Goal: Information Seeking & Learning: Learn about a topic

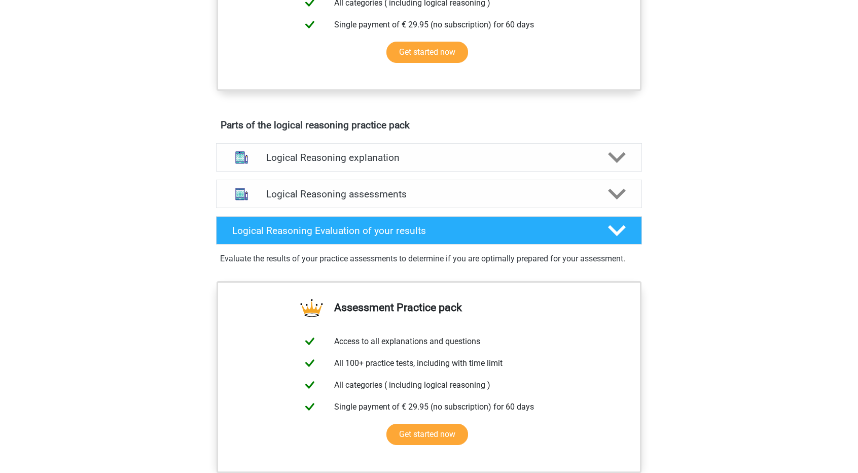
scroll to position [507, 0]
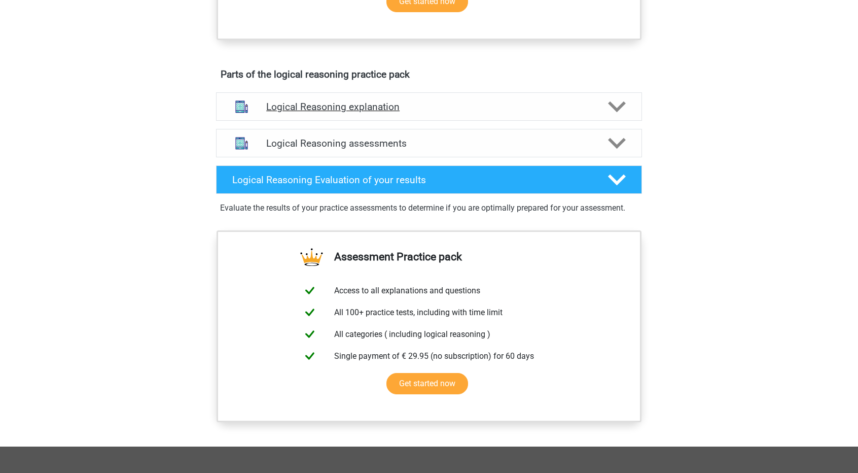
click at [449, 121] on div "Logical Reasoning explanation" at bounding box center [429, 106] width 426 height 28
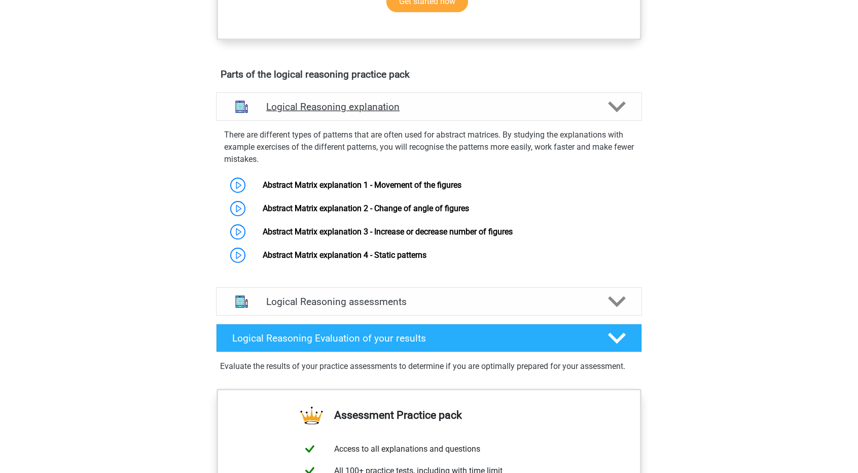
click at [449, 121] on div "Logical Reasoning explanation" at bounding box center [429, 106] width 426 height 28
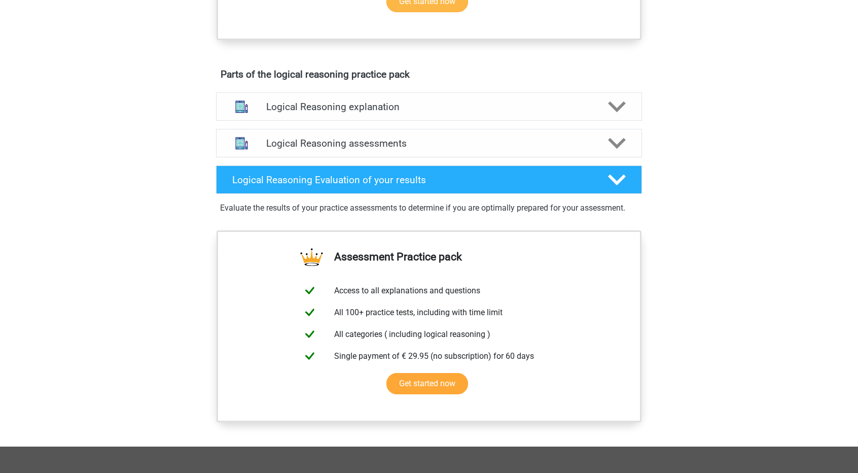
scroll to position [203, 0]
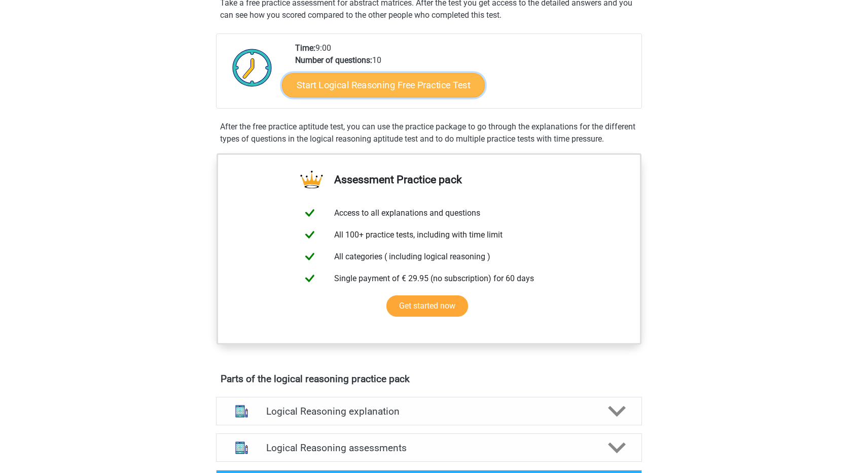
click at [350, 88] on link "Start Logical Reasoning Free Practice Test" at bounding box center [383, 85] width 203 height 24
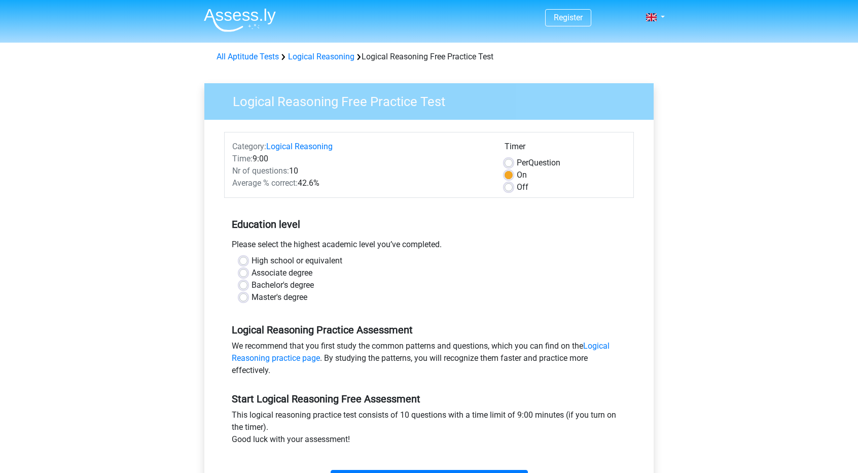
click at [517, 189] on label "Off" at bounding box center [523, 187] width 12 height 12
click at [506, 189] on input "Off" at bounding box center [509, 186] width 8 height 10
radio input "true"
click at [253, 296] on label "Master's degree" at bounding box center [280, 297] width 56 height 12
click at [247, 296] on input "Master's degree" at bounding box center [243, 296] width 8 height 10
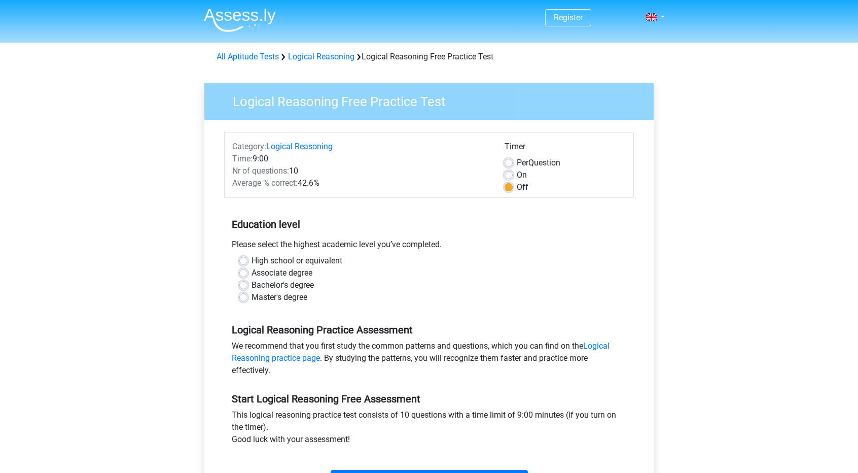
radio input "true"
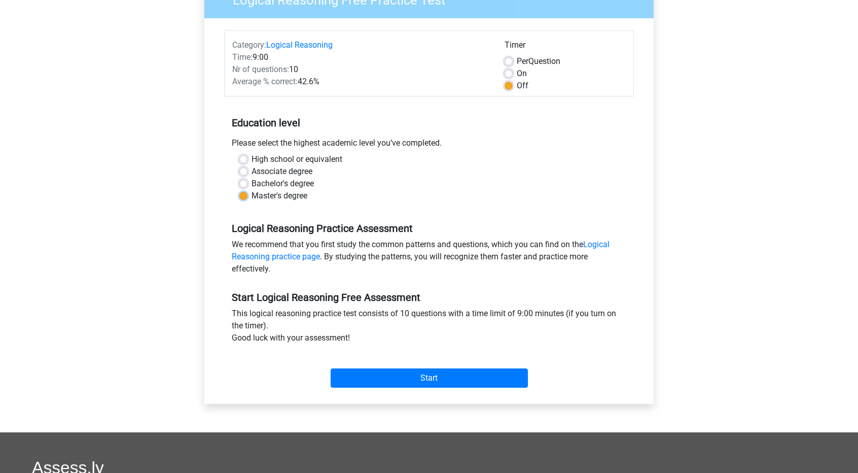
scroll to position [203, 0]
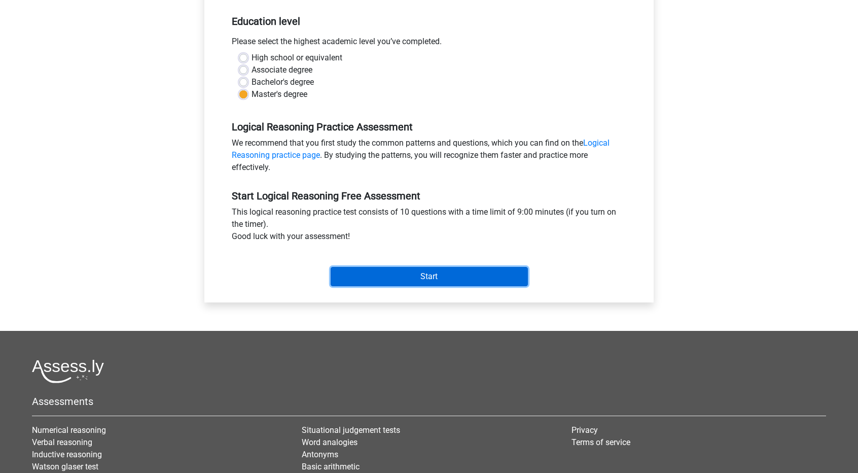
click at [387, 278] on input "Start" at bounding box center [429, 276] width 197 height 19
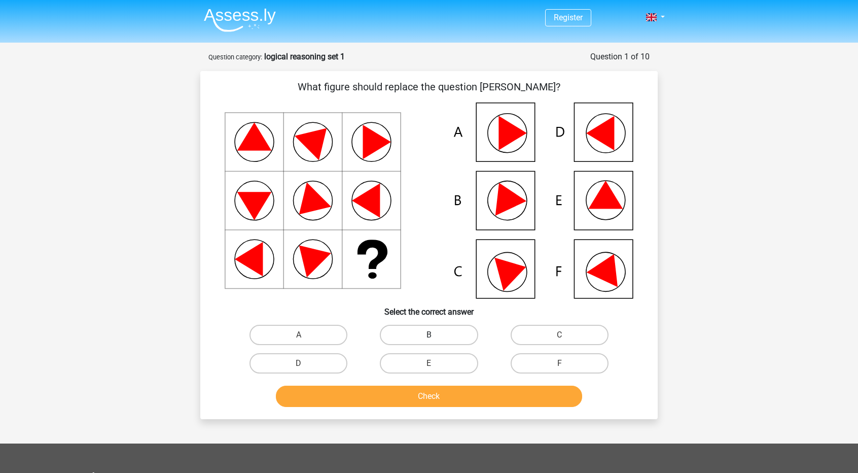
click at [424, 336] on label "B" at bounding box center [429, 335] width 98 height 20
click at [429, 336] on input "B" at bounding box center [432, 338] width 7 height 7
radio input "true"
click at [466, 396] on button "Check" at bounding box center [429, 395] width 307 height 21
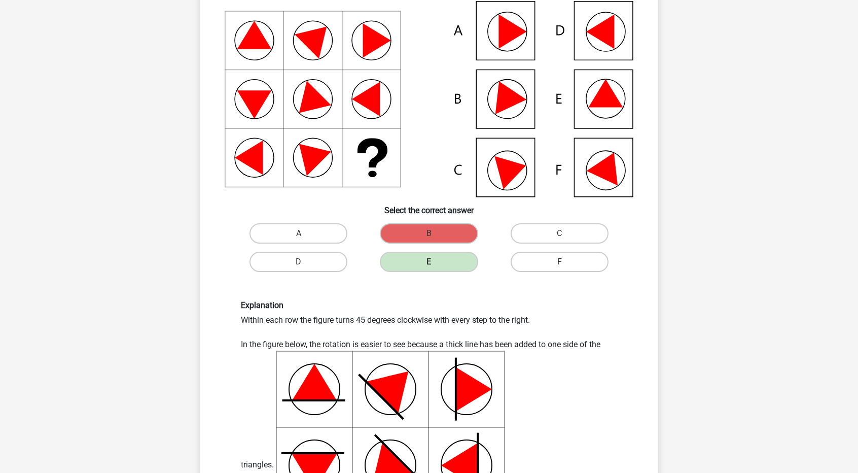
scroll to position [304, 0]
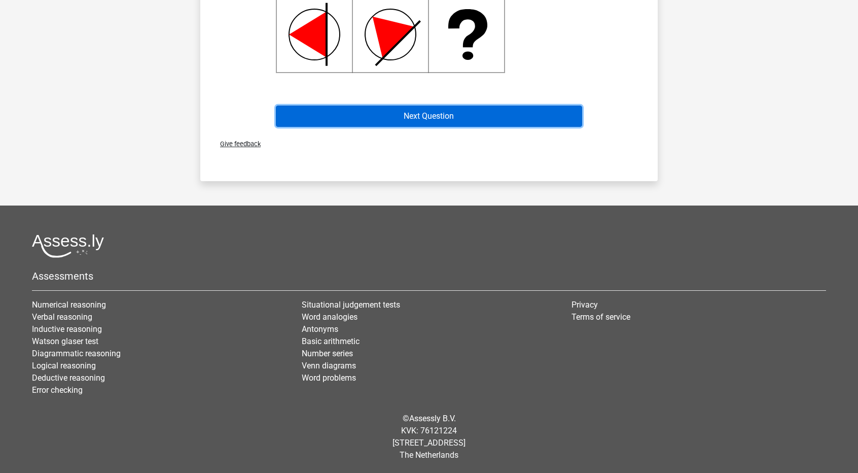
click at [399, 120] on button "Next Question" at bounding box center [429, 115] width 307 height 21
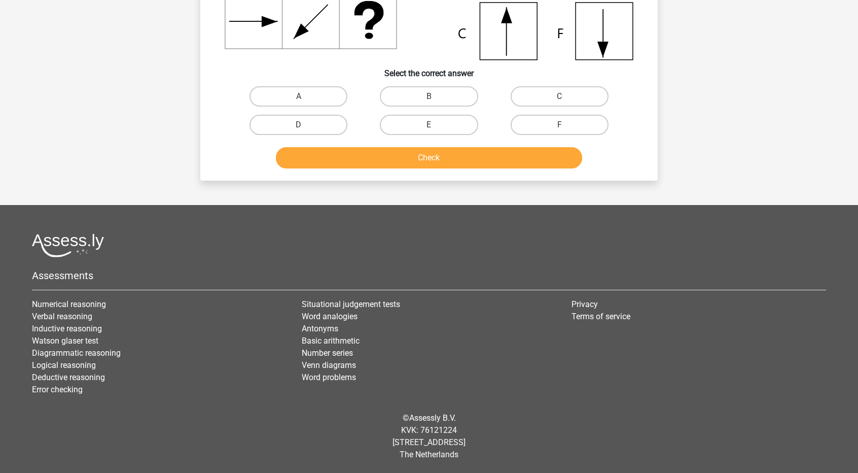
scroll to position [51, 0]
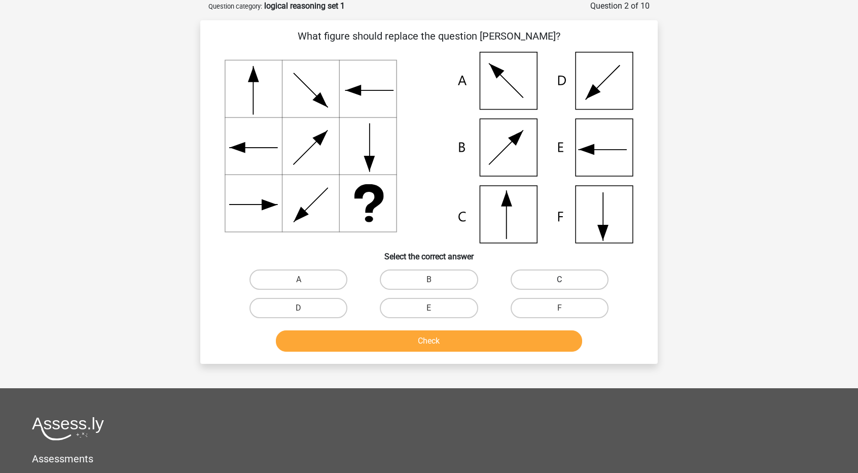
click at [529, 285] on label "C" at bounding box center [560, 279] width 98 height 20
click at [559, 285] on input "C" at bounding box center [562, 282] width 7 height 7
radio input "true"
click at [425, 349] on button "Check" at bounding box center [429, 340] width 307 height 21
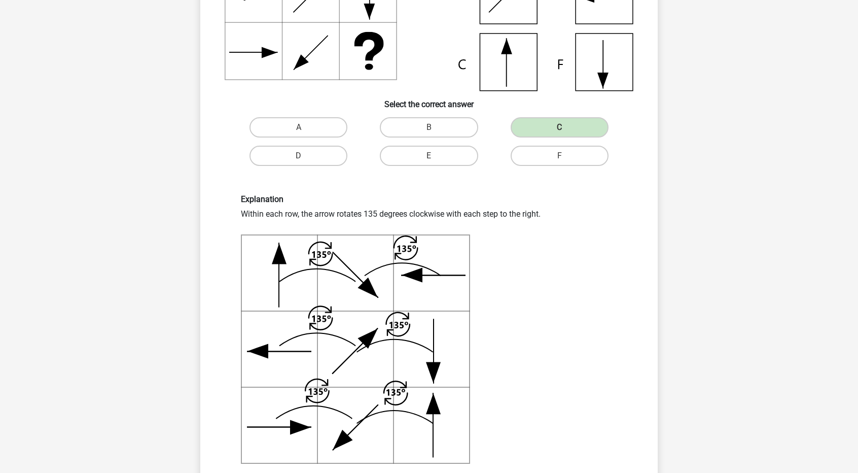
scroll to position [254, 0]
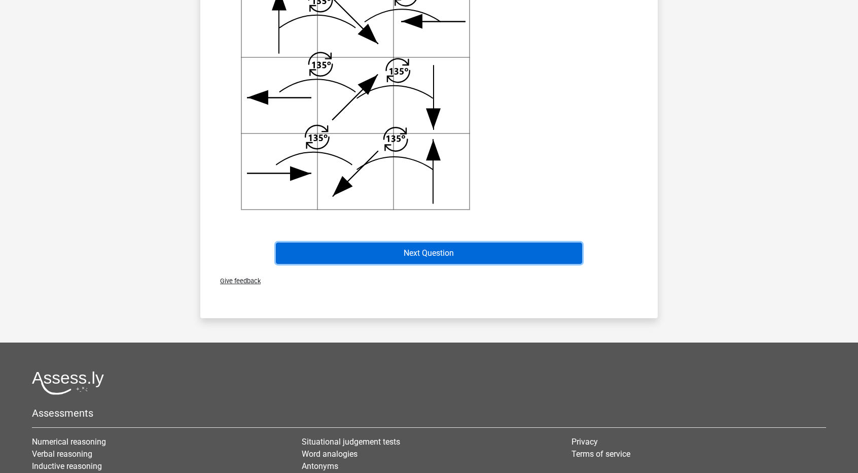
click at [455, 247] on button "Next Question" at bounding box center [429, 252] width 307 height 21
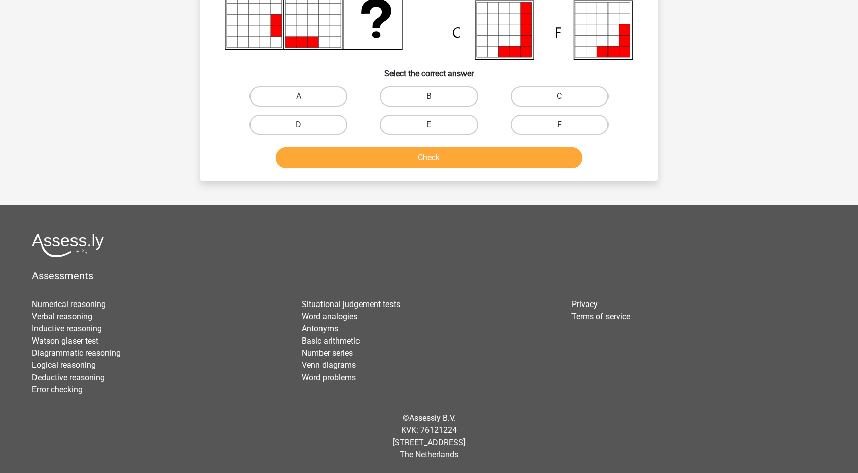
scroll to position [51, 0]
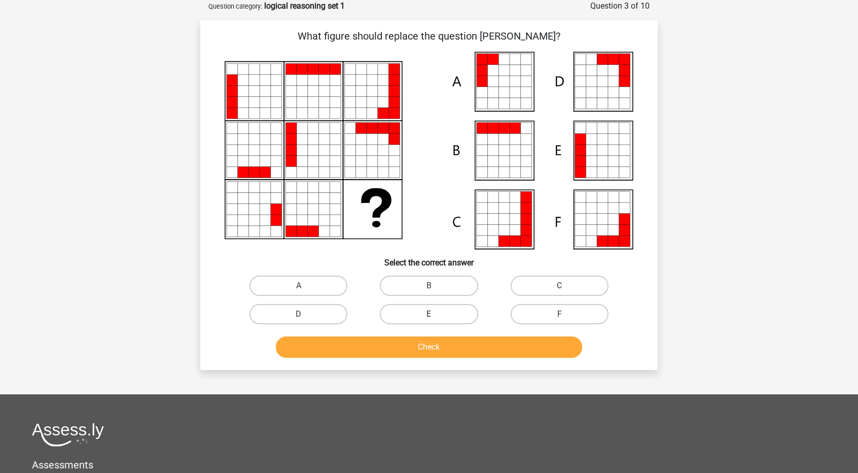
click at [428, 318] on label "E" at bounding box center [429, 314] width 98 height 20
click at [429, 318] on input "E" at bounding box center [432, 317] width 7 height 7
radio input "true"
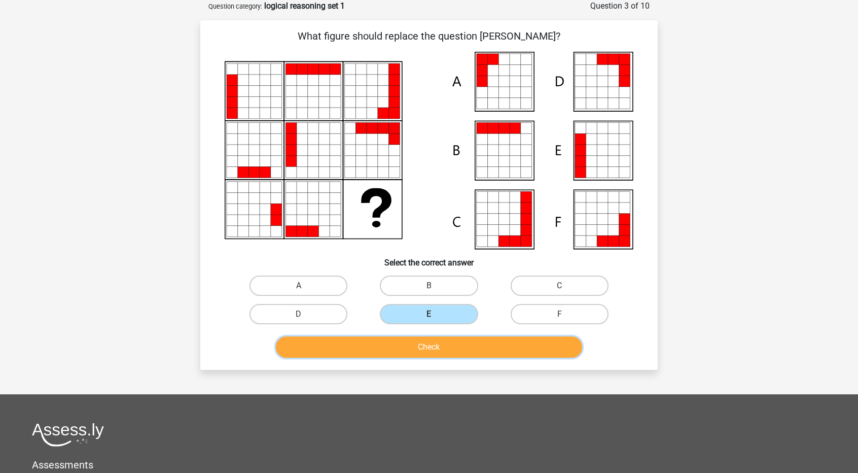
click at [431, 354] on button "Check" at bounding box center [429, 346] width 307 height 21
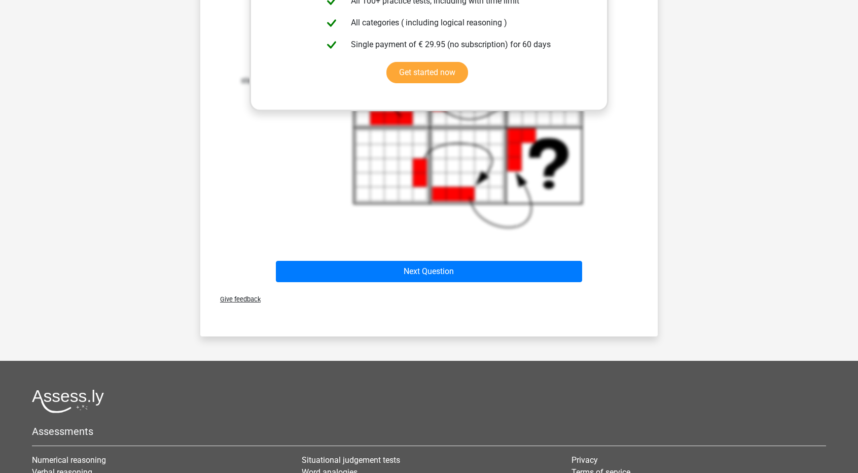
scroll to position [609, 0]
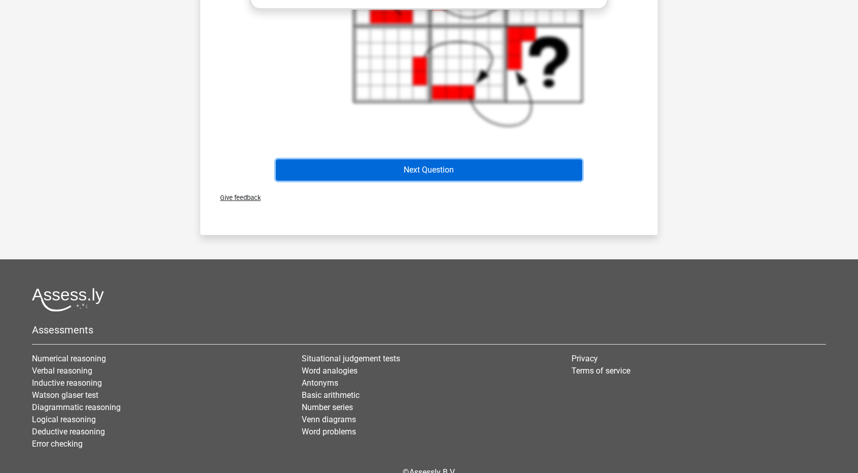
click at [403, 174] on button "Next Question" at bounding box center [429, 169] width 307 height 21
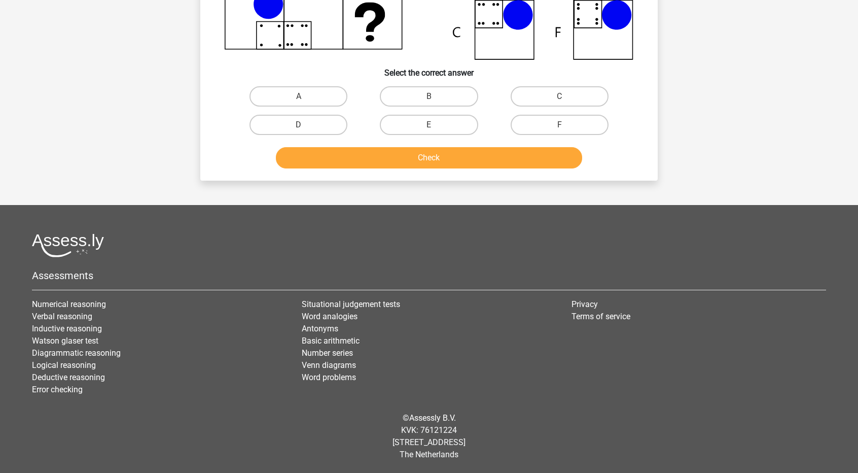
scroll to position [51, 0]
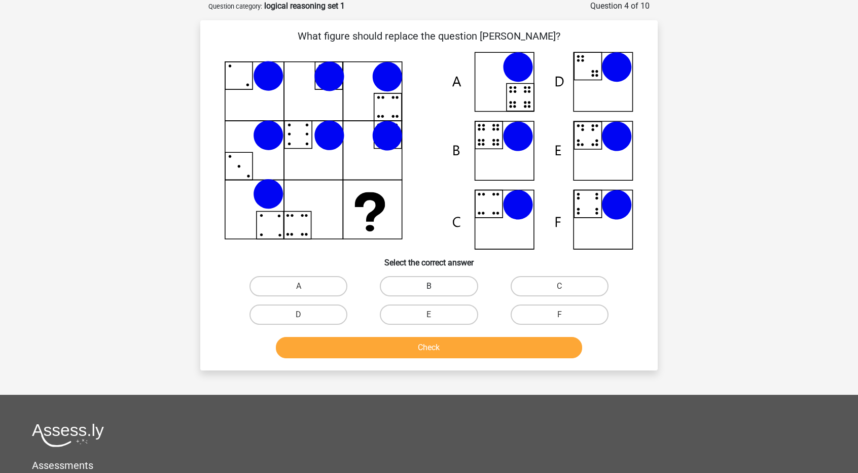
click at [449, 284] on label "B" at bounding box center [429, 286] width 98 height 20
click at [436, 286] on input "B" at bounding box center [432, 289] width 7 height 7
radio input "true"
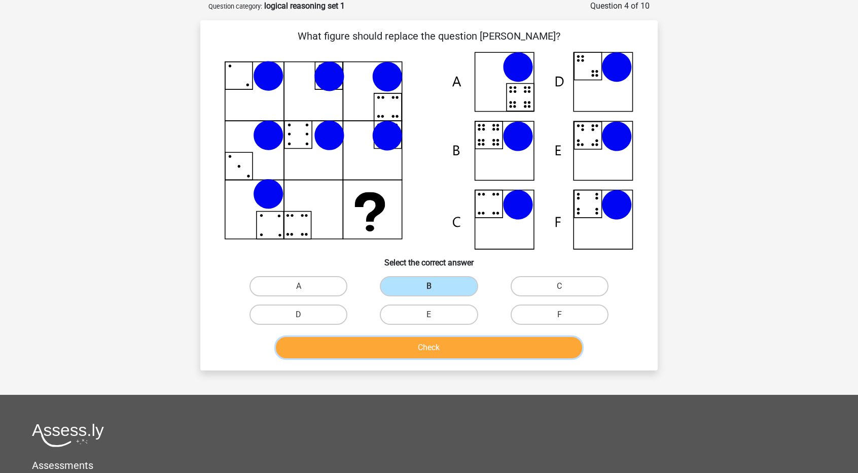
click at [460, 349] on button "Check" at bounding box center [429, 347] width 307 height 21
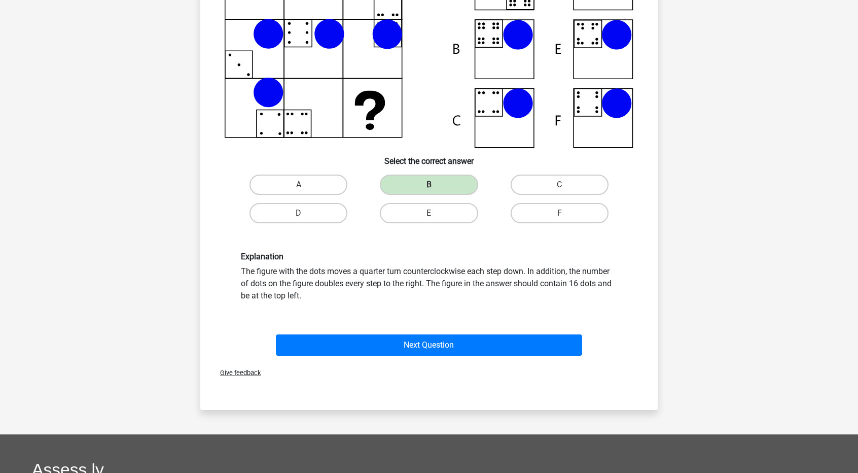
scroll to position [254, 0]
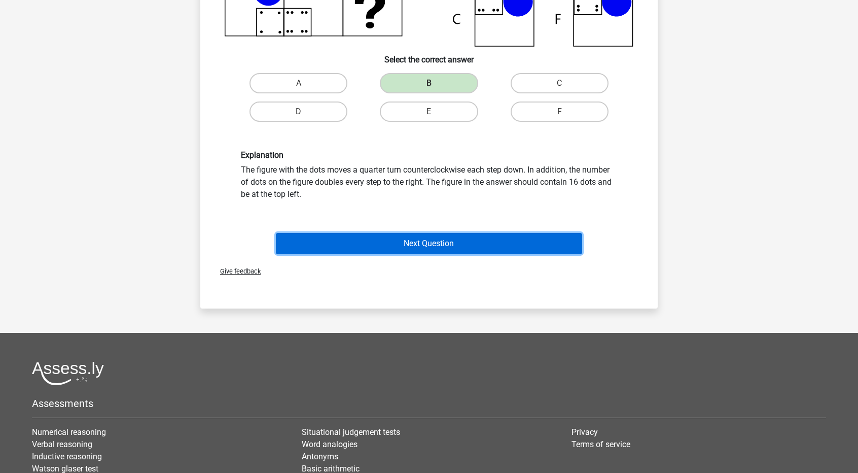
click at [450, 244] on button "Next Question" at bounding box center [429, 243] width 307 height 21
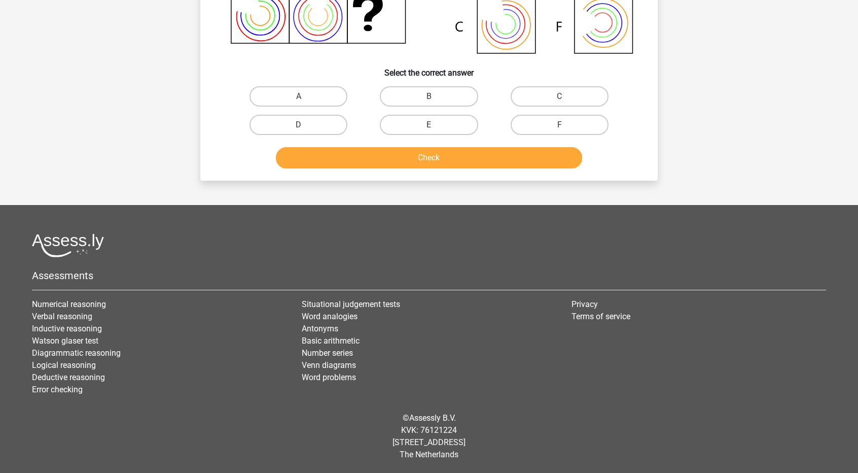
scroll to position [51, 0]
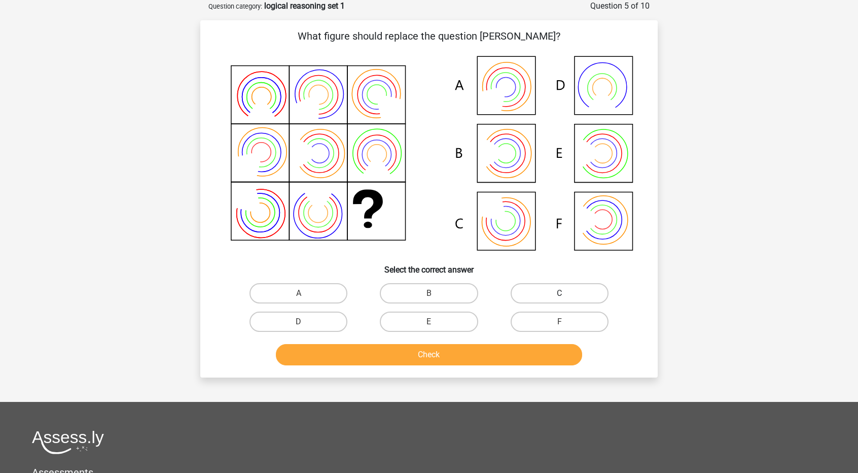
click at [540, 292] on label "C" at bounding box center [560, 293] width 98 height 20
click at [559, 293] on input "C" at bounding box center [562, 296] width 7 height 7
radio input "true"
click at [488, 361] on button "Check" at bounding box center [429, 354] width 307 height 21
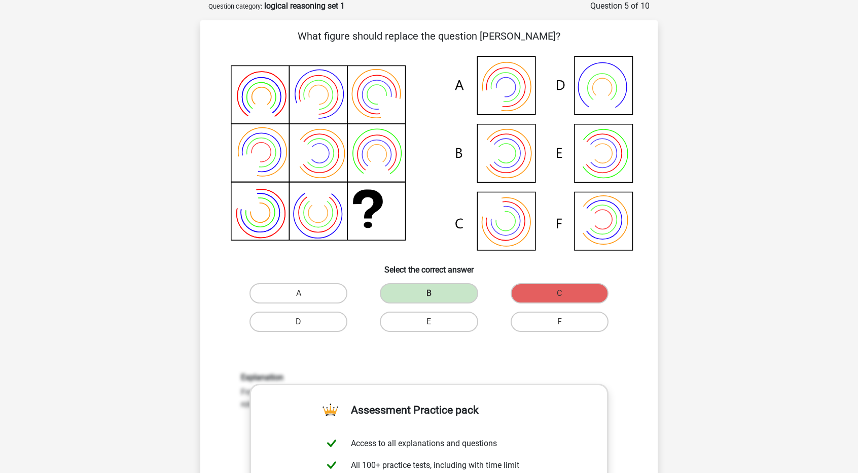
click at [517, 168] on icon at bounding box center [429, 154] width 409 height 205
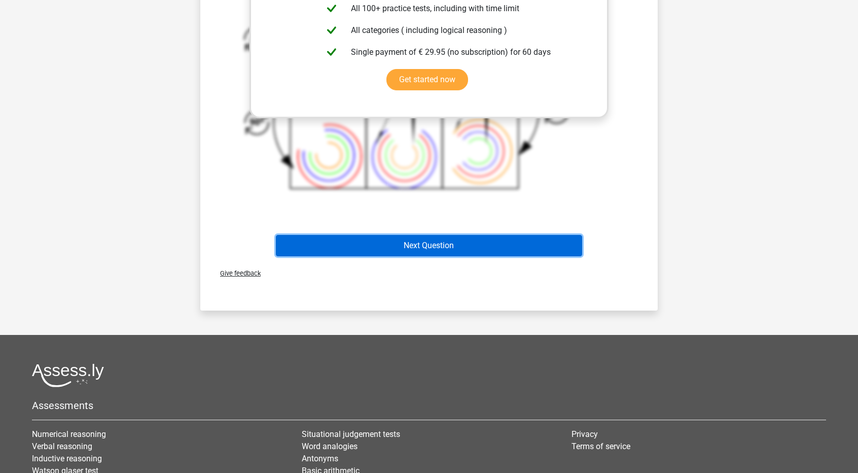
click at [444, 252] on button "Next Question" at bounding box center [429, 245] width 307 height 21
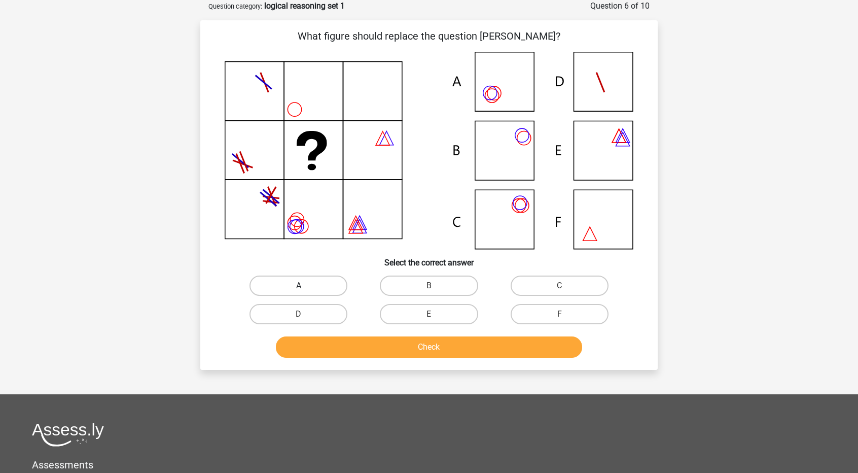
click at [319, 284] on label "A" at bounding box center [298, 285] width 98 height 20
click at [305, 285] on input "A" at bounding box center [302, 288] width 7 height 7
radio input "true"
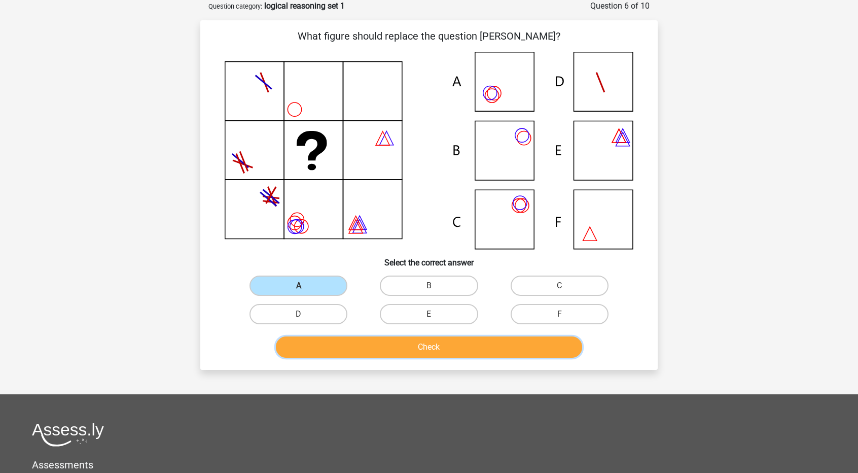
click at [445, 355] on button "Check" at bounding box center [429, 346] width 307 height 21
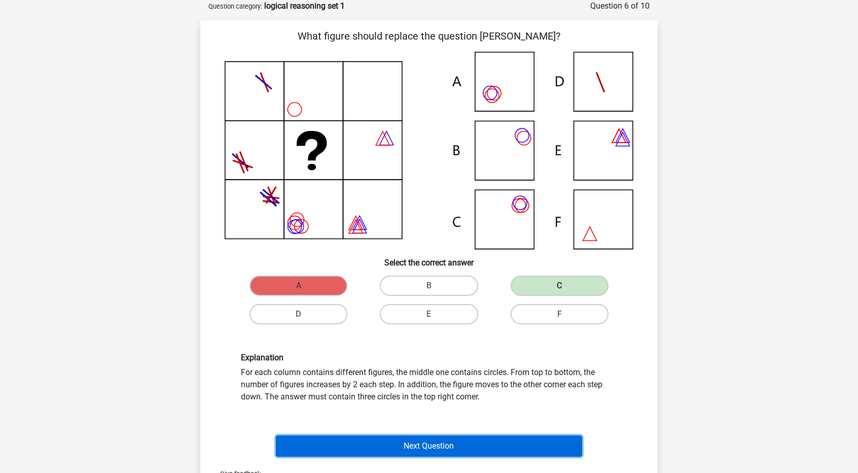
click at [444, 440] on button "Next Question" at bounding box center [429, 445] width 307 height 21
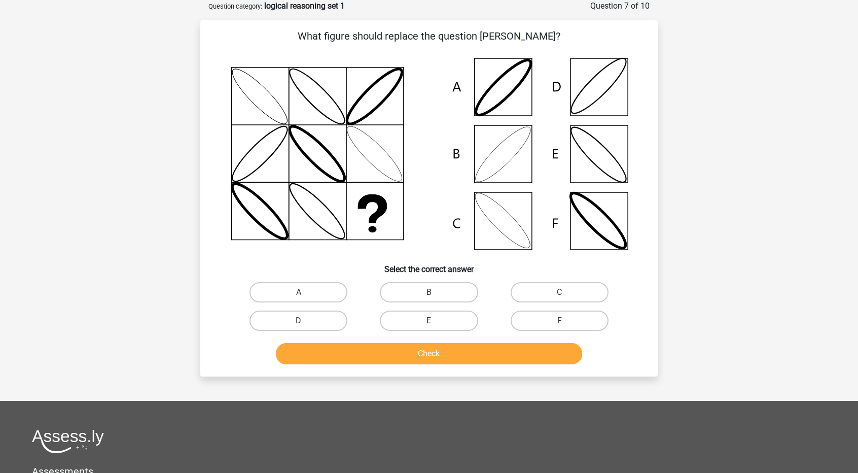
click at [434, 294] on input "B" at bounding box center [432, 295] width 7 height 7
radio input "true"
click at [459, 358] on button "Check" at bounding box center [429, 353] width 307 height 21
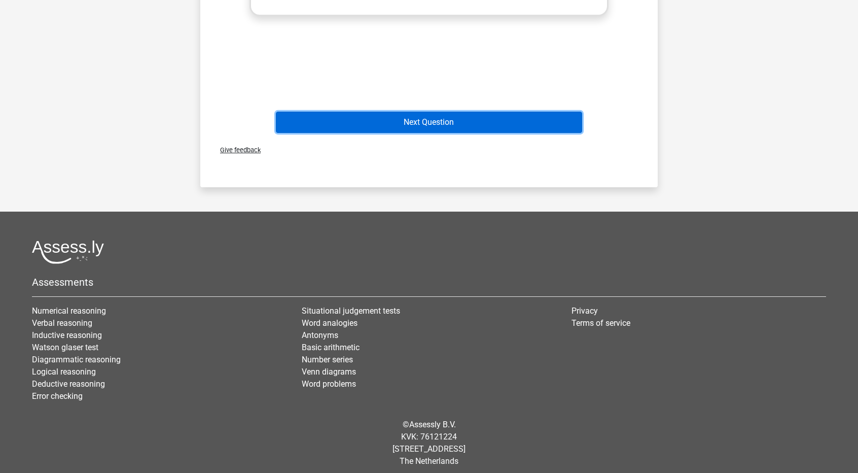
click at [420, 126] on button "Next Question" at bounding box center [429, 122] width 307 height 21
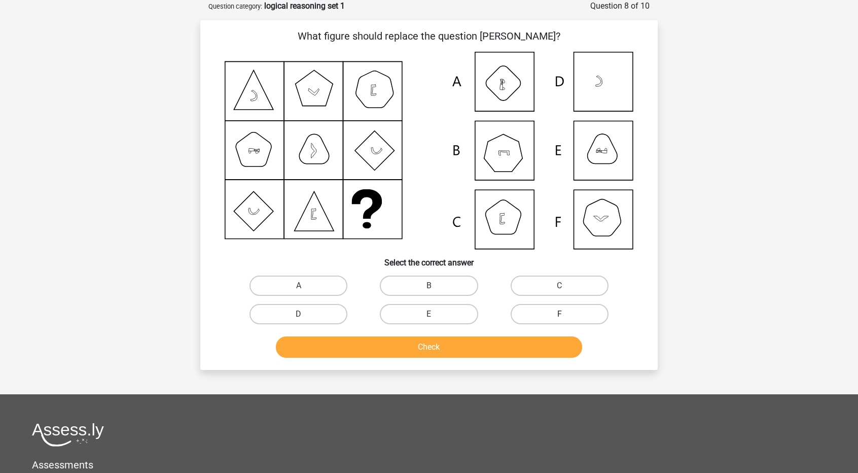
click at [557, 309] on label "F" at bounding box center [560, 314] width 98 height 20
click at [559, 314] on input "F" at bounding box center [562, 317] width 7 height 7
radio input "true"
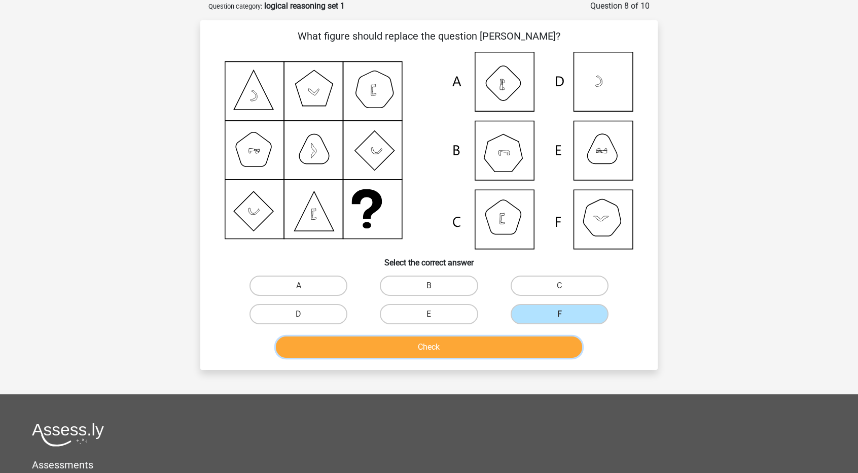
click at [500, 351] on button "Check" at bounding box center [429, 346] width 307 height 21
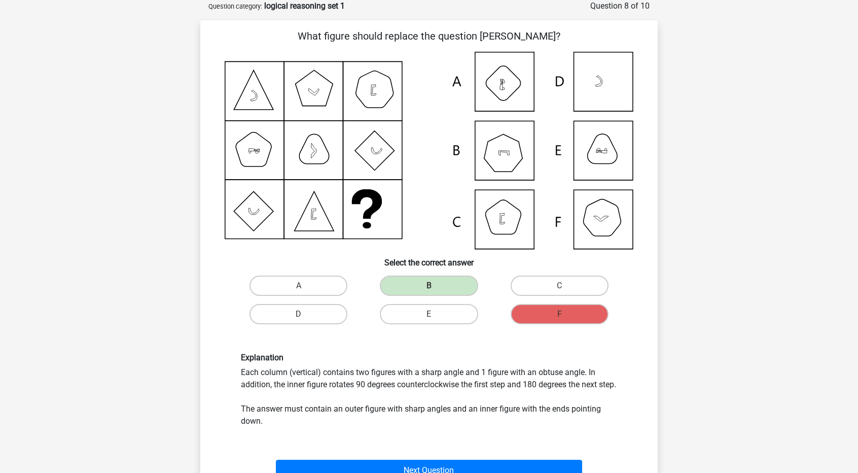
scroll to position [101, 0]
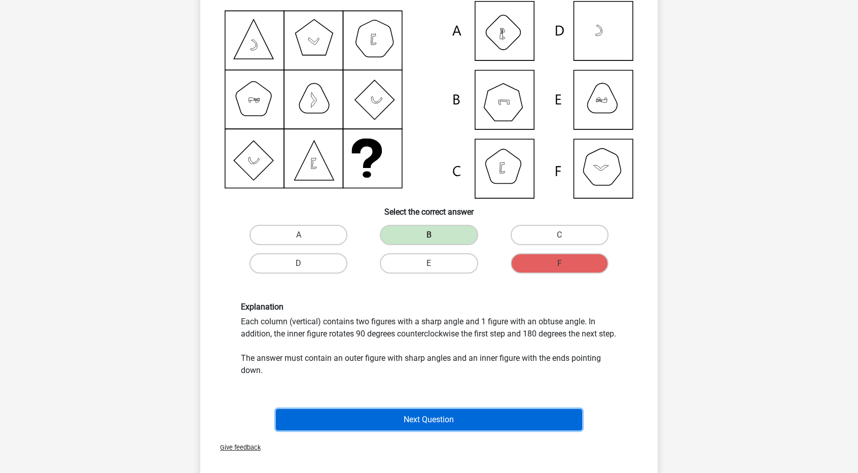
drag, startPoint x: 524, startPoint y: 425, endPoint x: 520, endPoint y: 402, distance: 23.2
click at [524, 424] on button "Next Question" at bounding box center [429, 419] width 307 height 21
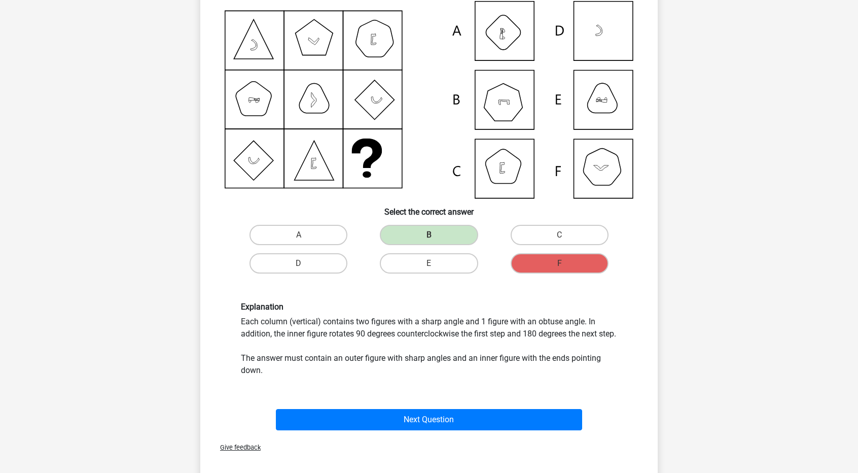
scroll to position [51, 0]
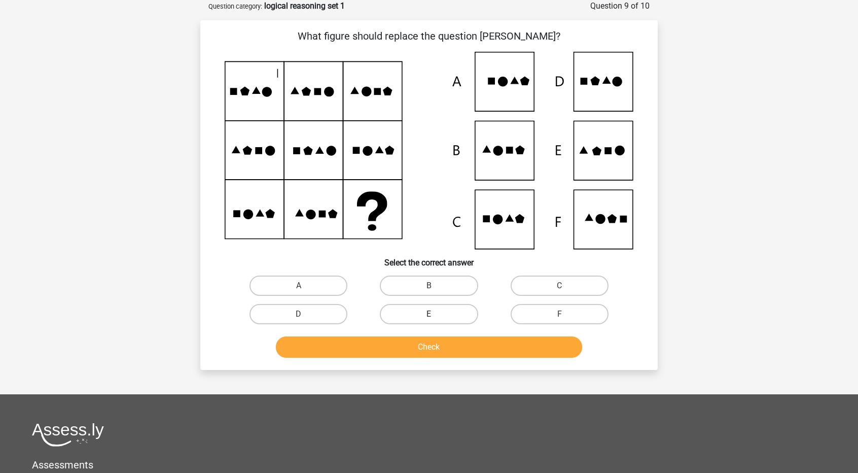
click at [404, 308] on label "E" at bounding box center [429, 314] width 98 height 20
click at [429, 314] on input "E" at bounding box center [432, 317] width 7 height 7
radio input "true"
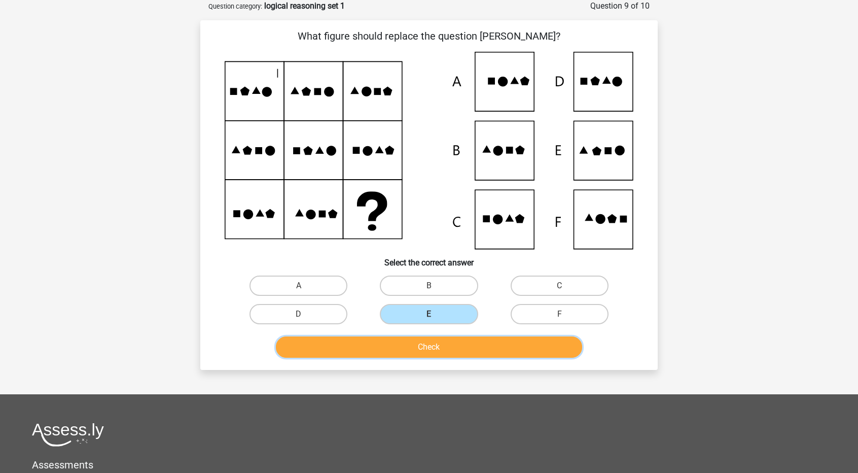
click at [441, 343] on button "Check" at bounding box center [429, 346] width 307 height 21
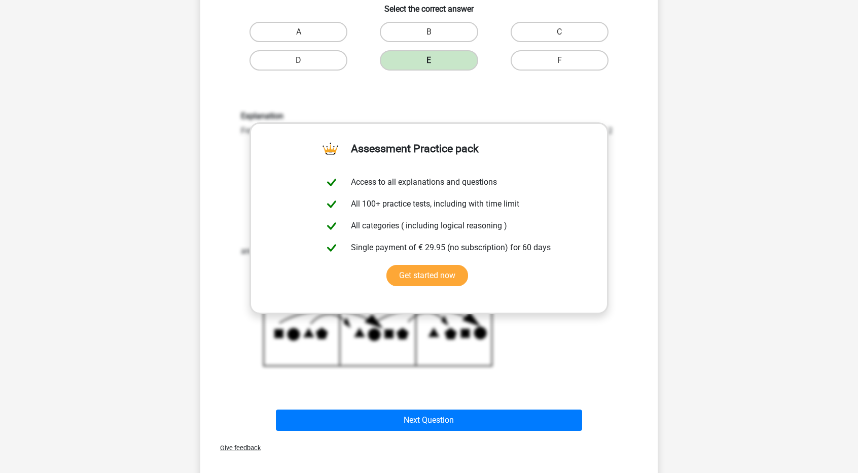
scroll to position [406, 0]
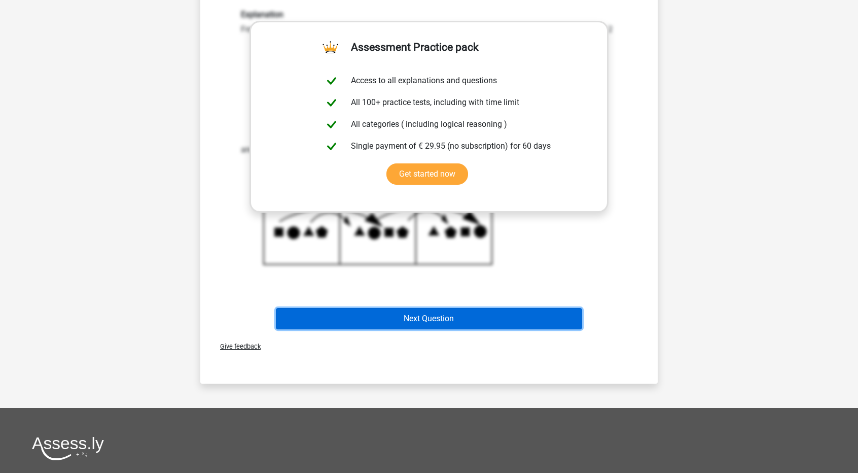
click at [466, 316] on button "Next Question" at bounding box center [429, 318] width 307 height 21
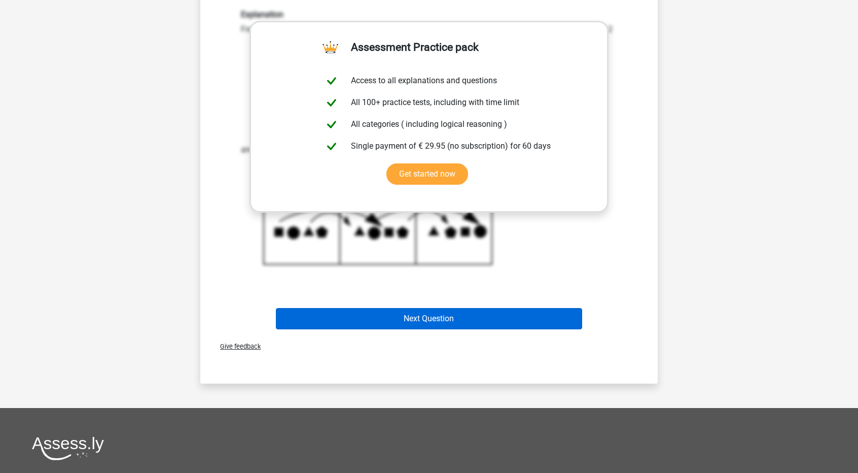
scroll to position [51, 0]
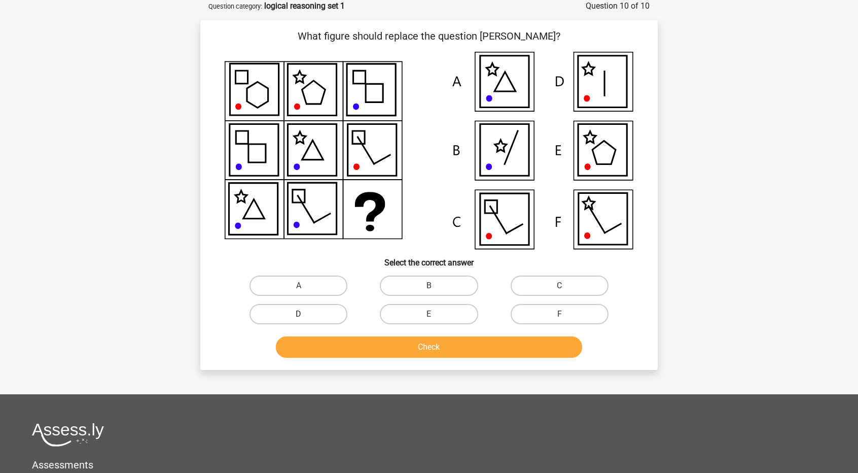
click at [325, 318] on label "D" at bounding box center [298, 314] width 98 height 20
click at [305, 318] on input "D" at bounding box center [302, 317] width 7 height 7
radio input "true"
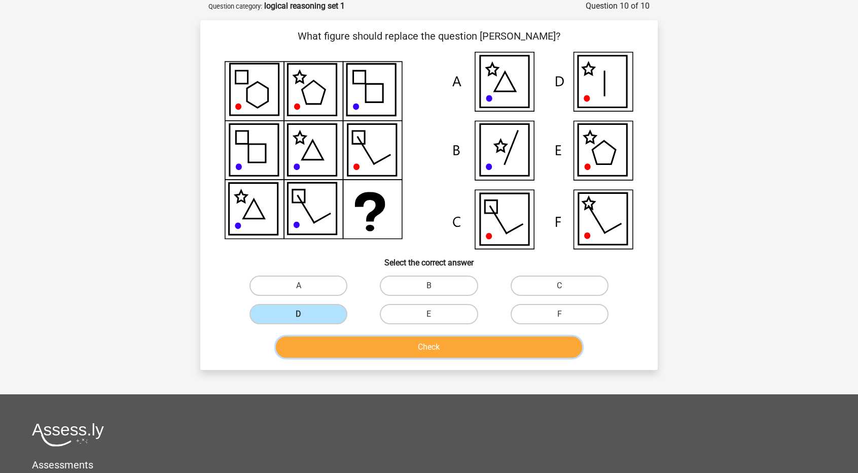
click at [427, 347] on button "Check" at bounding box center [429, 346] width 307 height 21
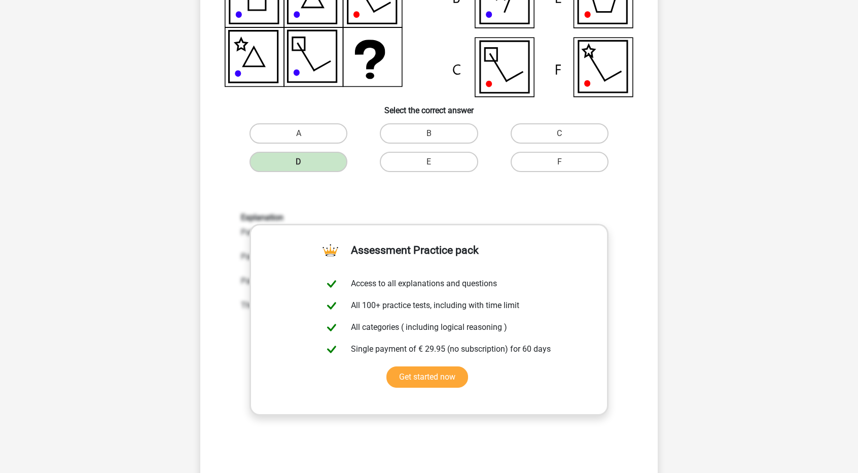
scroll to position [355, 0]
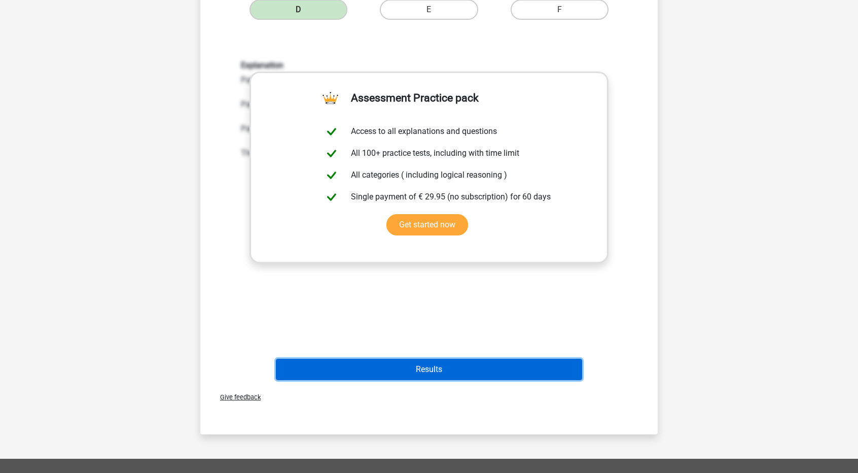
click at [475, 367] on button "Results" at bounding box center [429, 369] width 307 height 21
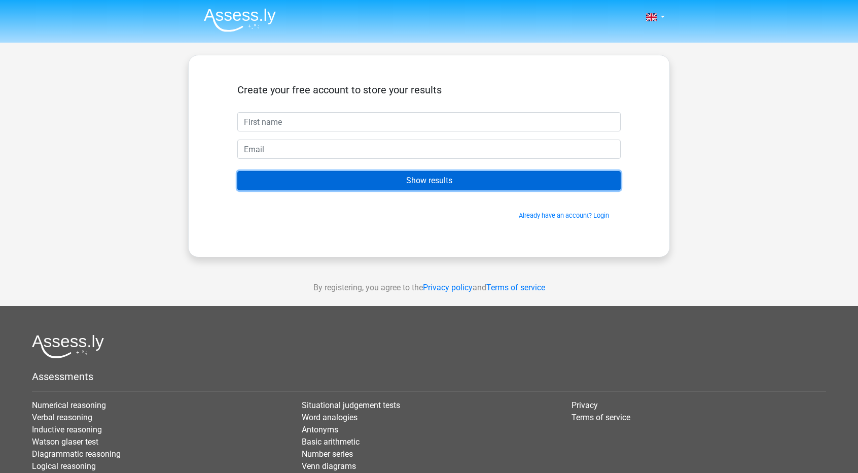
click at [501, 185] on input "Show results" at bounding box center [428, 180] width 383 height 19
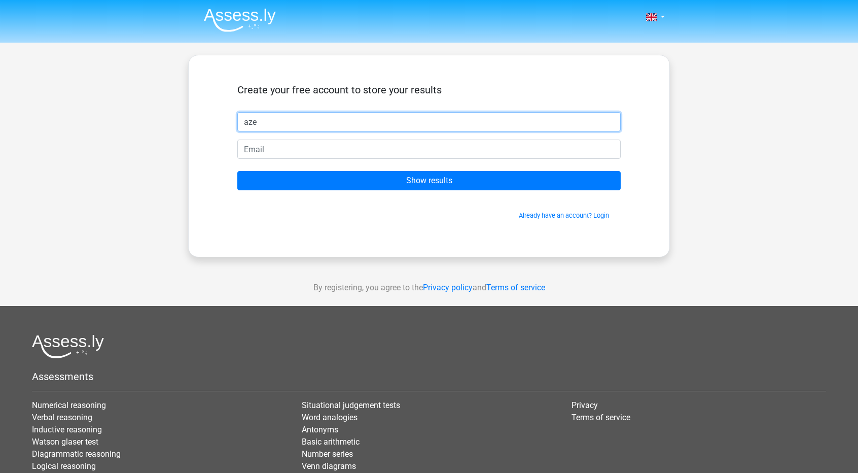
type input "aze"
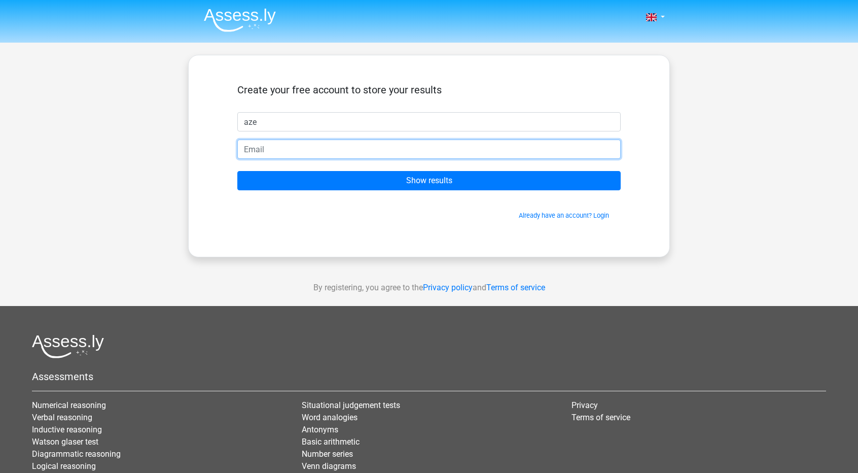
click at [419, 149] on input "email" at bounding box center [428, 148] width 383 height 19
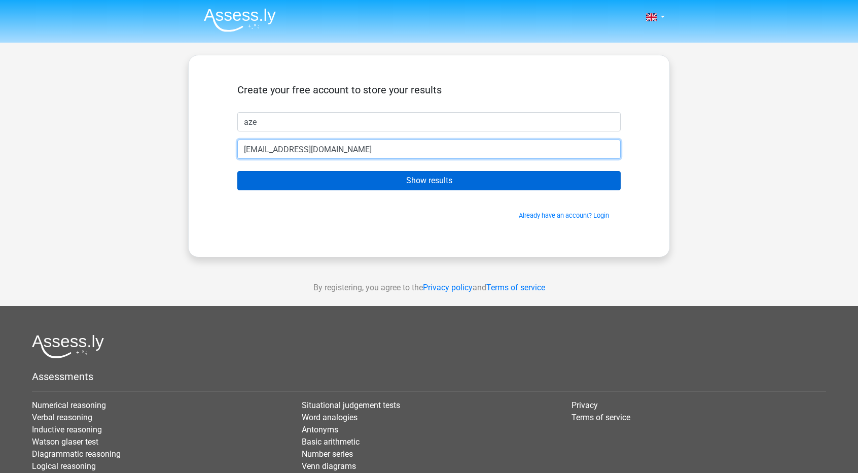
type input "qsd@gmail.com"
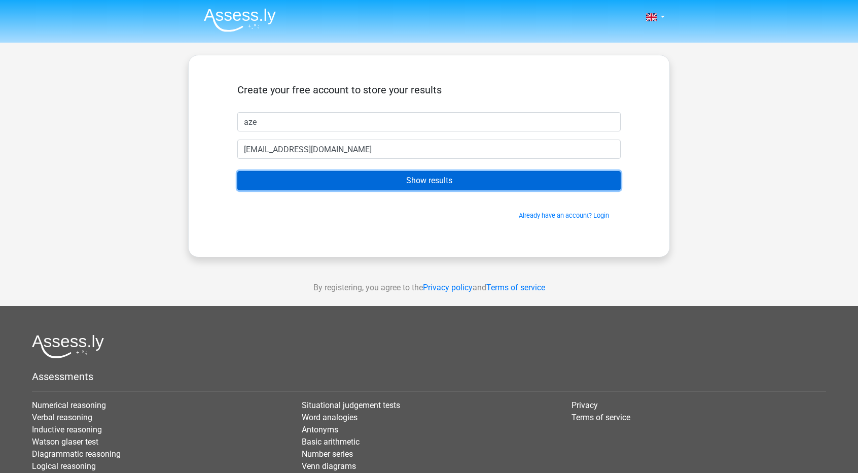
click at [411, 172] on input "Show results" at bounding box center [428, 180] width 383 height 19
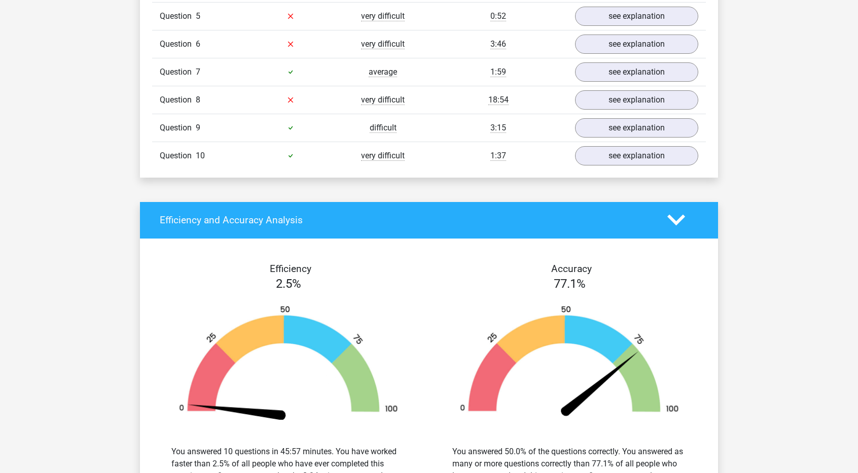
scroll to position [761, 0]
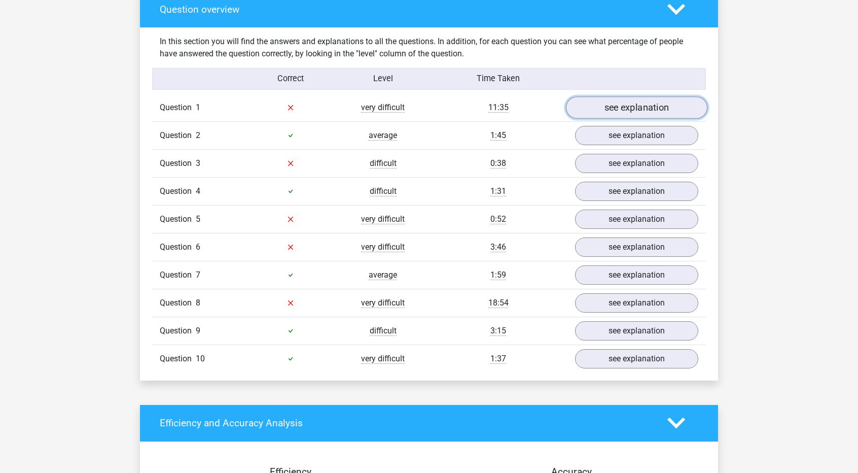
click at [628, 114] on link "see explanation" at bounding box center [636, 107] width 141 height 22
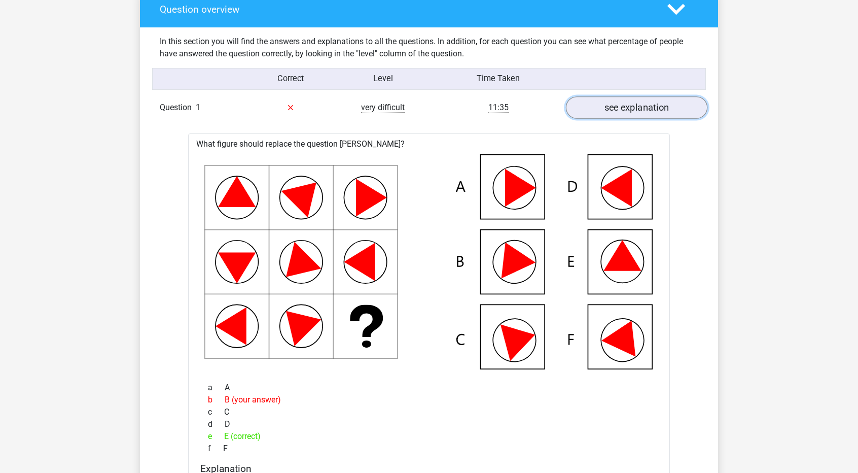
click at [628, 114] on link "see explanation" at bounding box center [636, 107] width 141 height 22
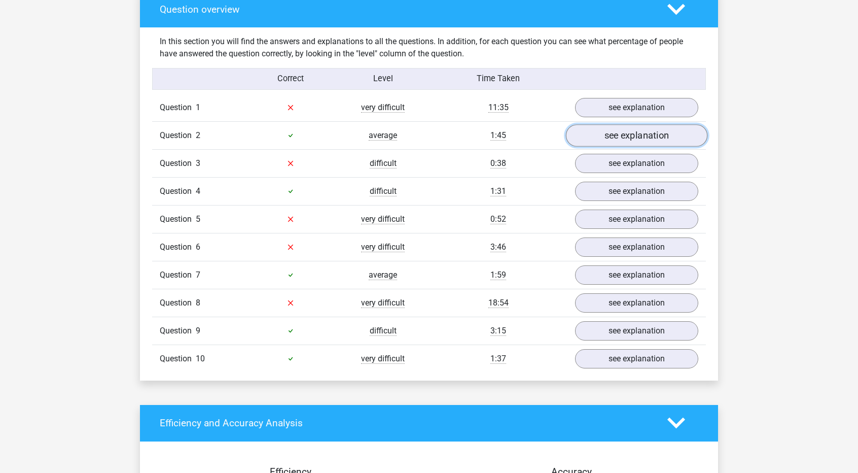
click at [632, 131] on link "see explanation" at bounding box center [636, 135] width 141 height 22
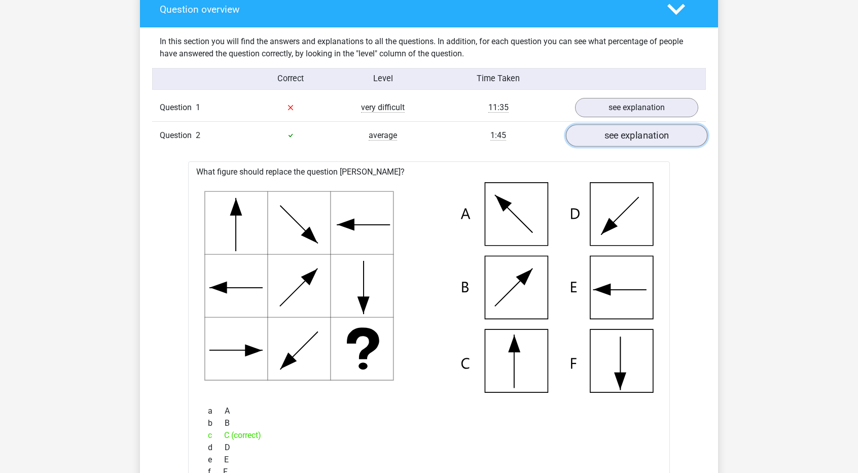
click at [632, 131] on link "see explanation" at bounding box center [636, 135] width 141 height 22
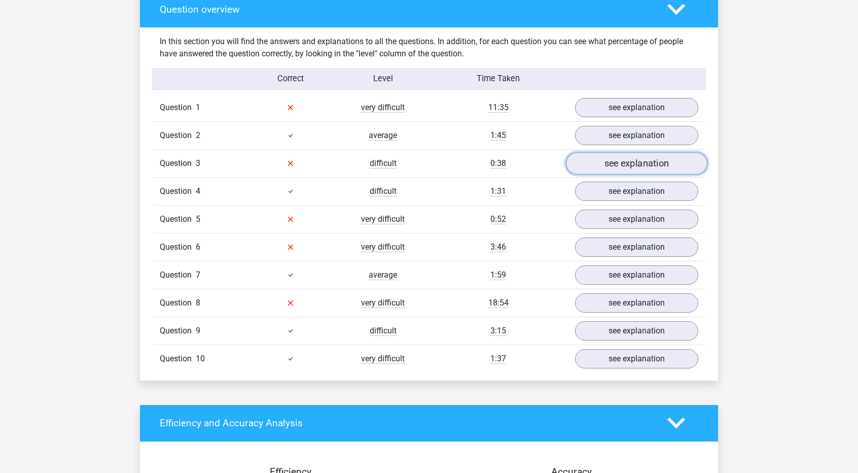
click at [636, 156] on link "see explanation" at bounding box center [636, 163] width 141 height 22
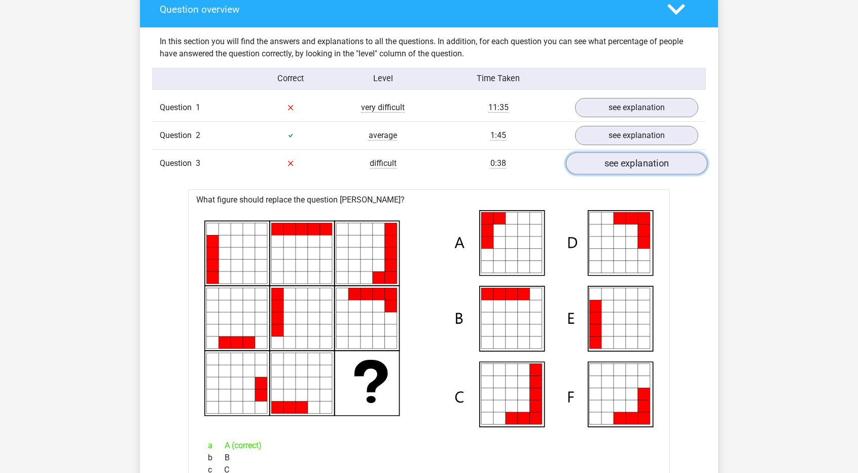
click at [636, 162] on link "see explanation" at bounding box center [636, 163] width 141 height 22
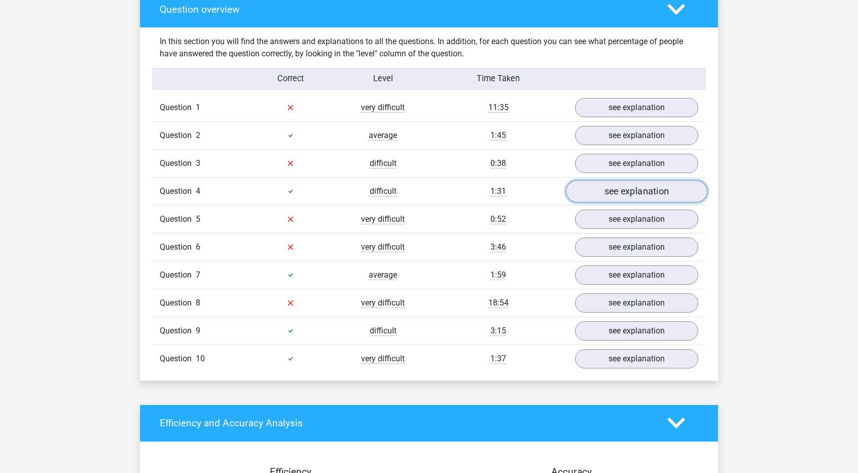
click at [637, 190] on link "see explanation" at bounding box center [636, 191] width 141 height 22
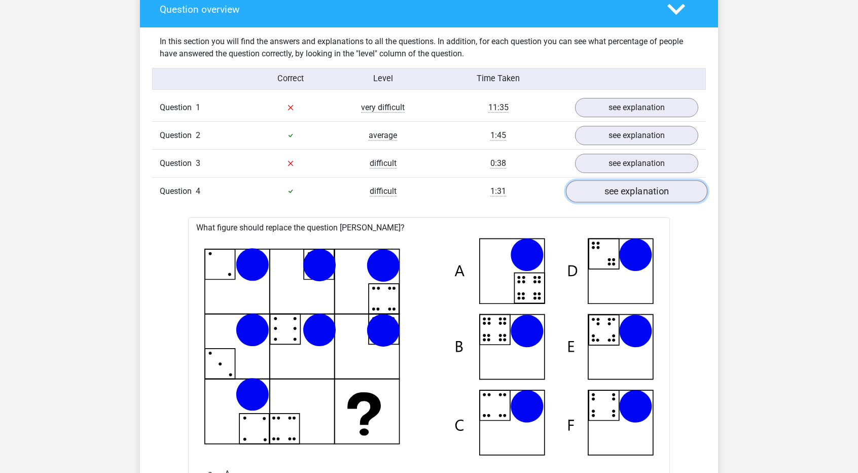
click at [637, 190] on link "see explanation" at bounding box center [636, 191] width 141 height 22
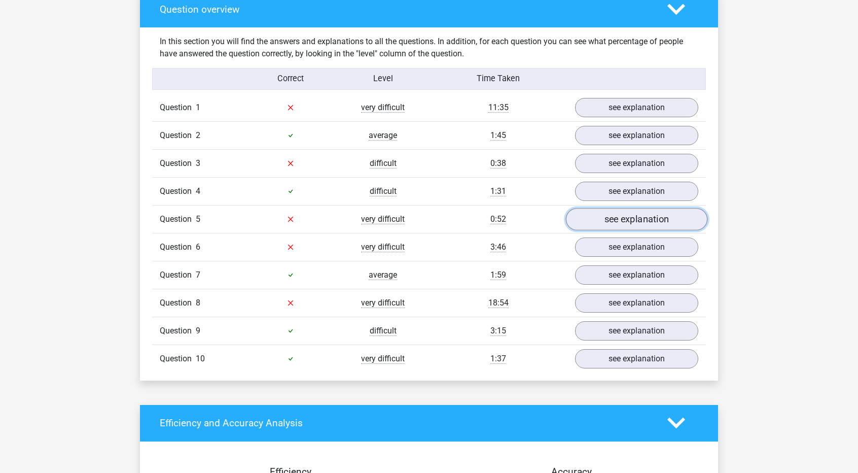
click at [632, 222] on link "see explanation" at bounding box center [636, 219] width 141 height 22
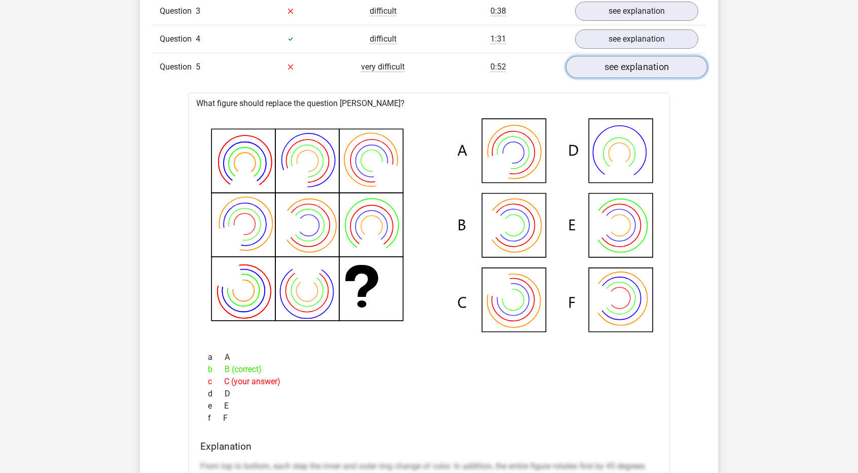
scroll to position [862, 0]
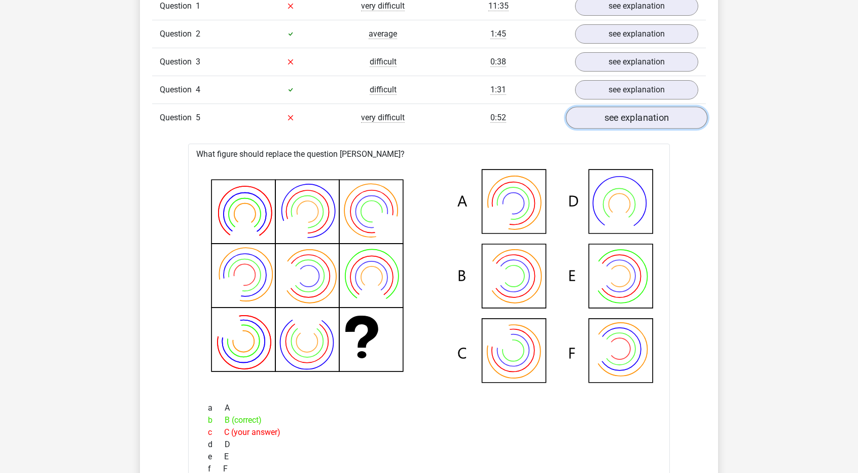
click at [639, 109] on link "see explanation" at bounding box center [636, 117] width 141 height 22
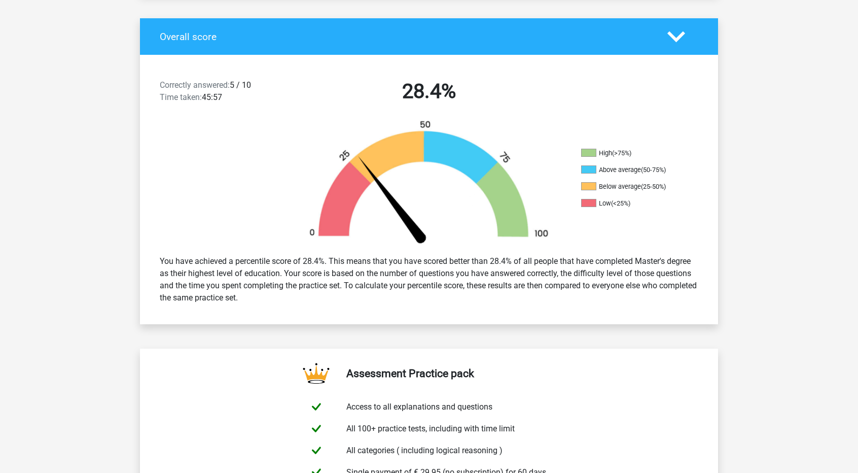
scroll to position [0, 0]
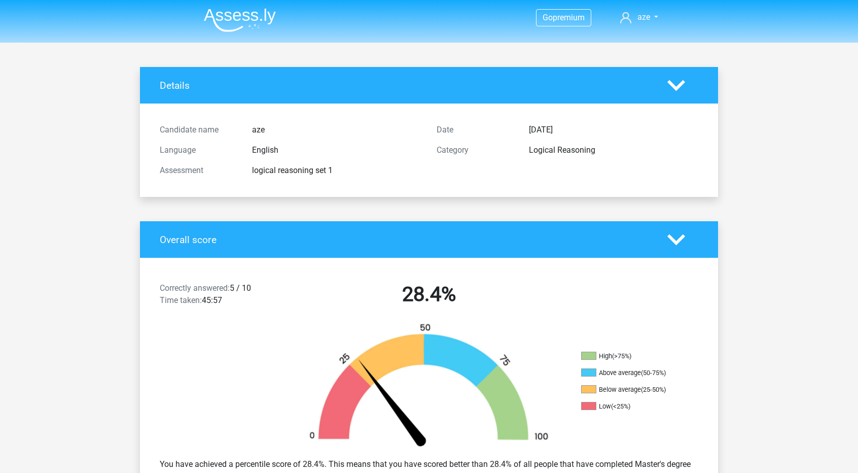
click at [238, 16] on img at bounding box center [240, 20] width 72 height 24
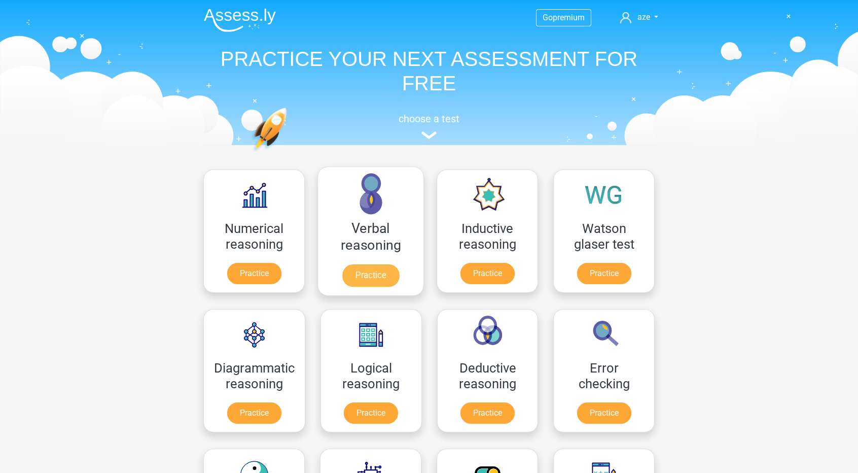
scroll to position [101, 0]
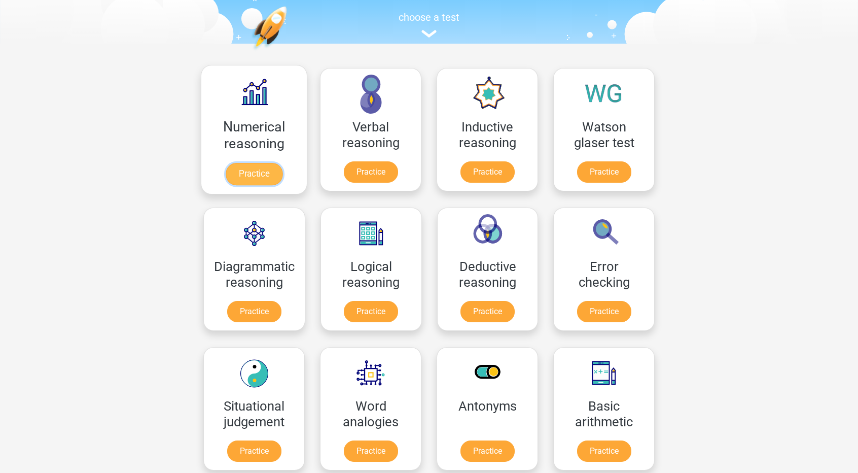
click at [266, 181] on link "Practice" at bounding box center [254, 174] width 57 height 22
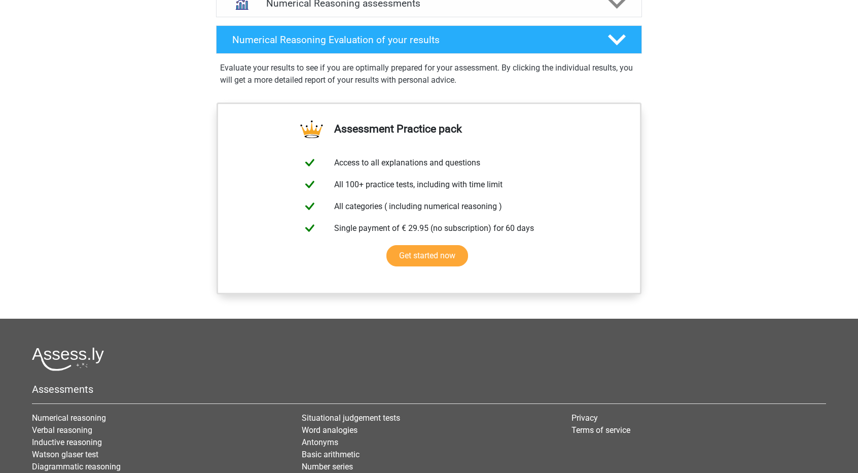
scroll to position [558, 0]
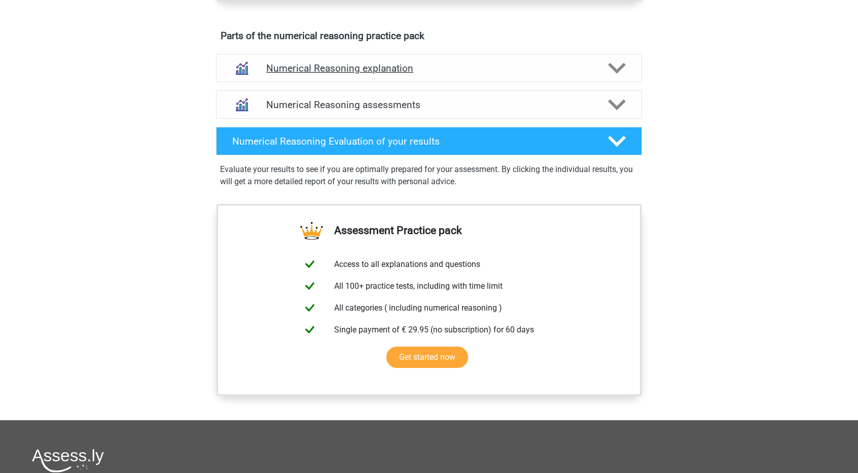
click at [408, 74] on h4 "Numerical Reasoning explanation" at bounding box center [429, 68] width 326 height 12
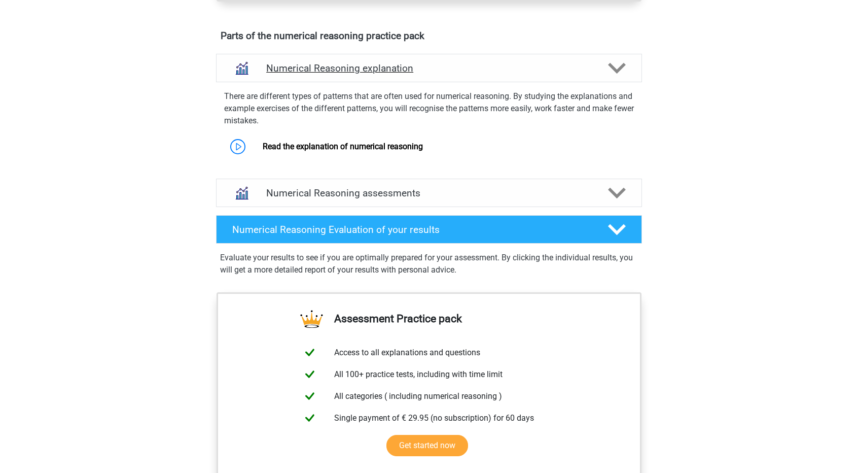
click at [408, 74] on h4 "Numerical Reasoning explanation" at bounding box center [429, 68] width 326 height 12
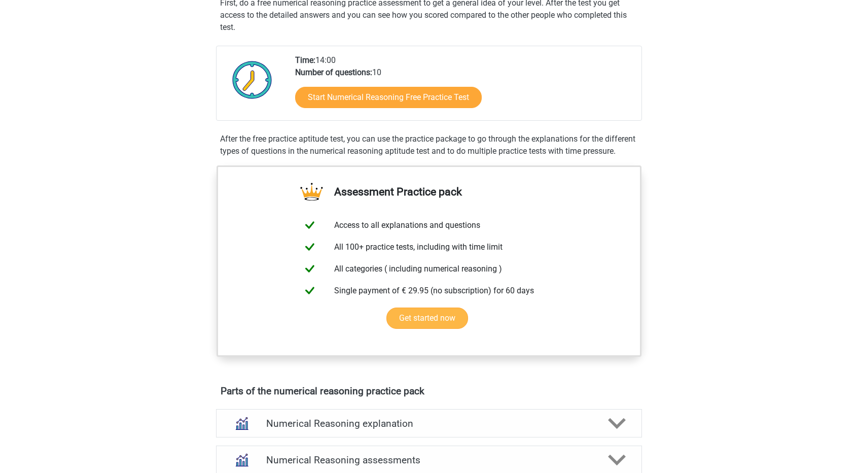
scroll to position [152, 0]
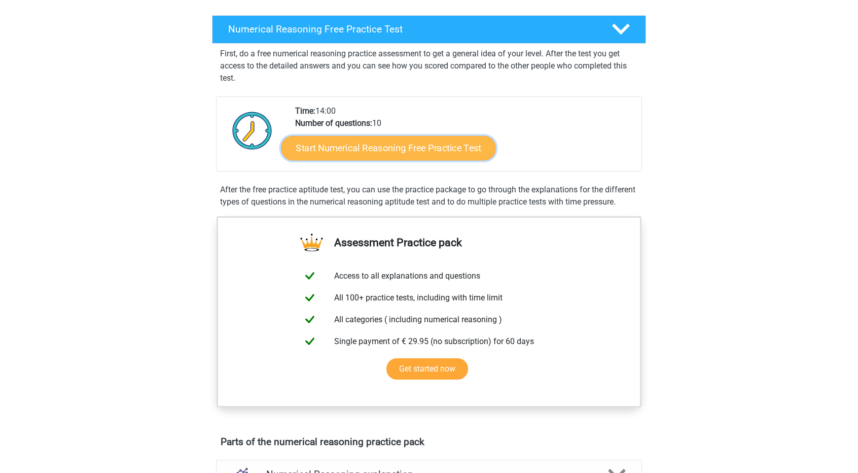
click at [371, 147] on link "Start Numerical Reasoning Free Practice Test" at bounding box center [388, 147] width 215 height 24
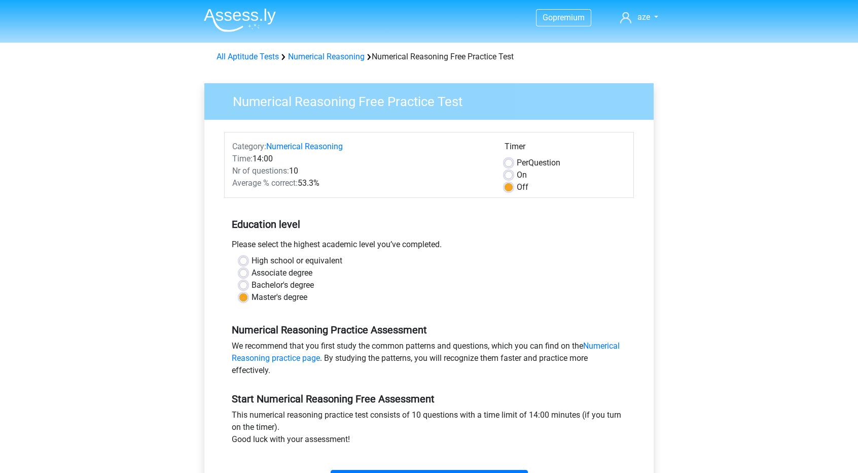
scroll to position [203, 0]
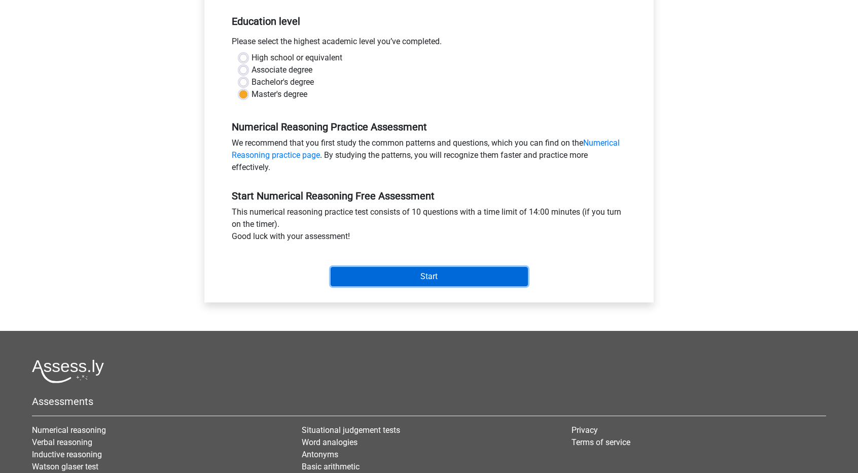
click at [419, 283] on input "Start" at bounding box center [429, 276] width 197 height 19
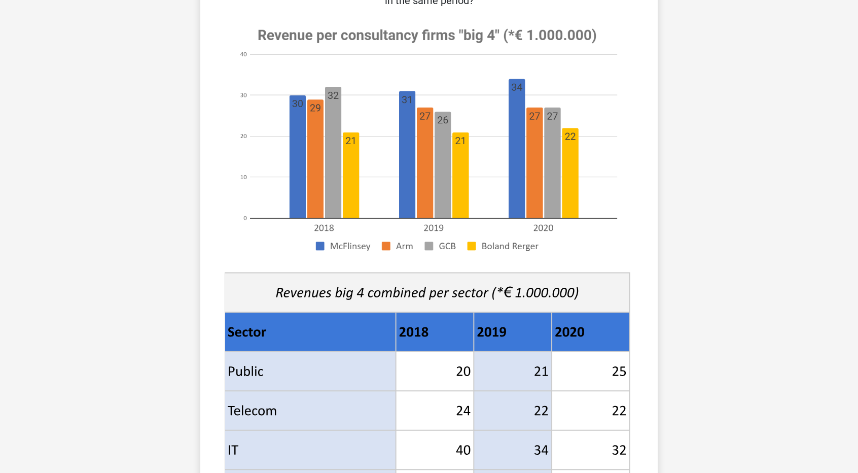
scroll to position [152, 0]
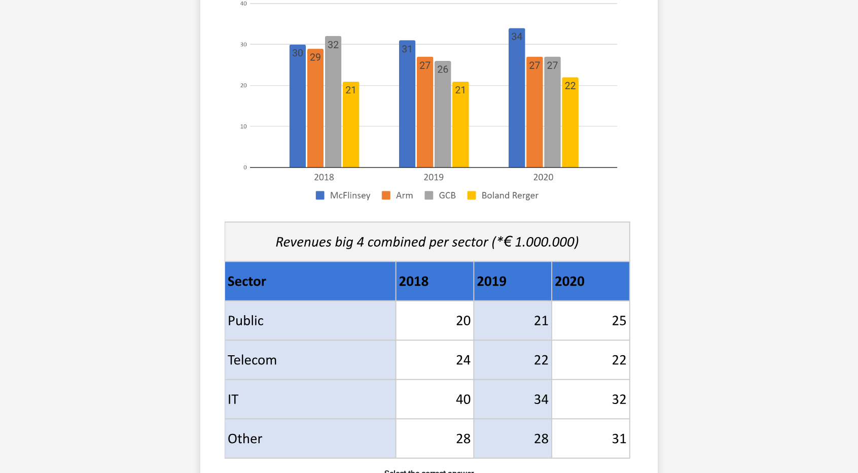
drag, startPoint x: 128, startPoint y: 259, endPoint x: 130, endPoint y: 250, distance: 9.5
drag, startPoint x: 130, startPoint y: 250, endPoint x: 127, endPoint y: 316, distance: 66.5
click at [127, 316] on div "Go premium aze qsd@gmail.com" at bounding box center [429, 360] width 858 height 1025
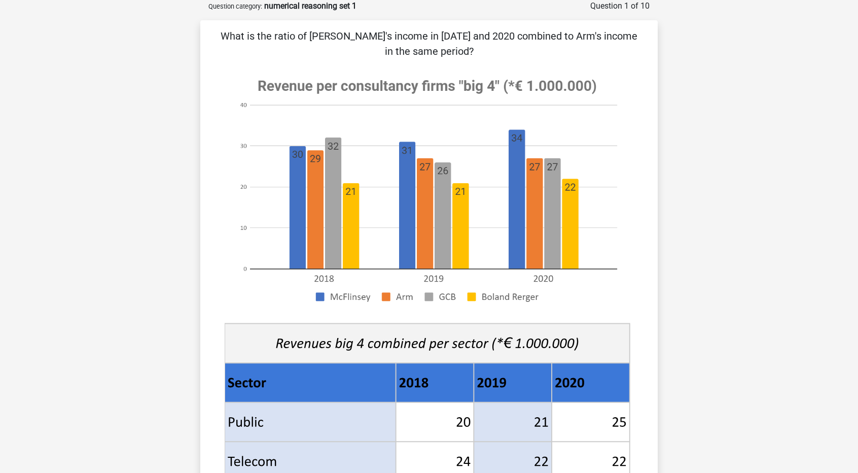
scroll to position [355, 0]
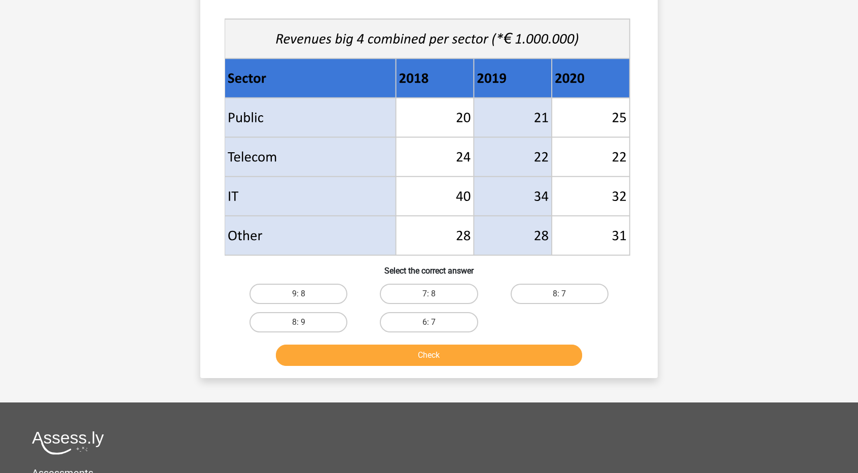
drag, startPoint x: 346, startPoint y: 130, endPoint x: 568, endPoint y: 212, distance: 236.8
drag, startPoint x: 568, startPoint y: 212, endPoint x: 436, endPoint y: 281, distance: 148.8
click at [436, 281] on div "7: 8" at bounding box center [429, 293] width 130 height 28
click at [439, 290] on label "7: 8" at bounding box center [429, 293] width 98 height 20
click at [436, 294] on input "7: 8" at bounding box center [432, 297] width 7 height 7
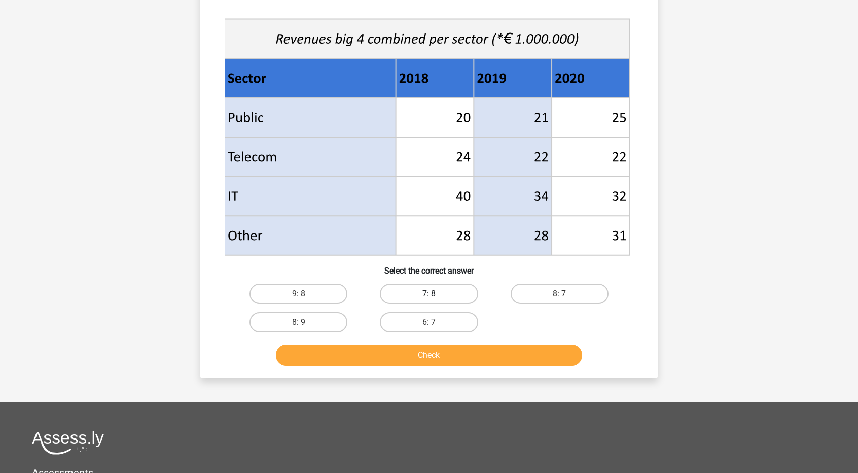
radio input "true"
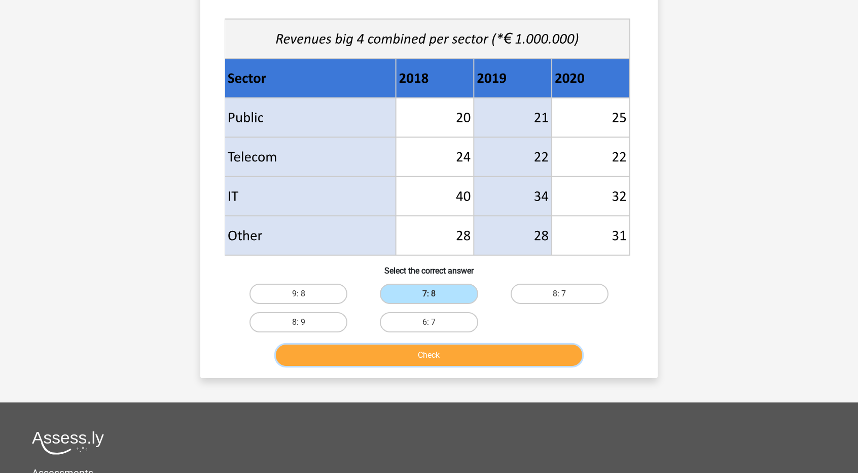
click at [465, 349] on button "Check" at bounding box center [429, 354] width 307 height 21
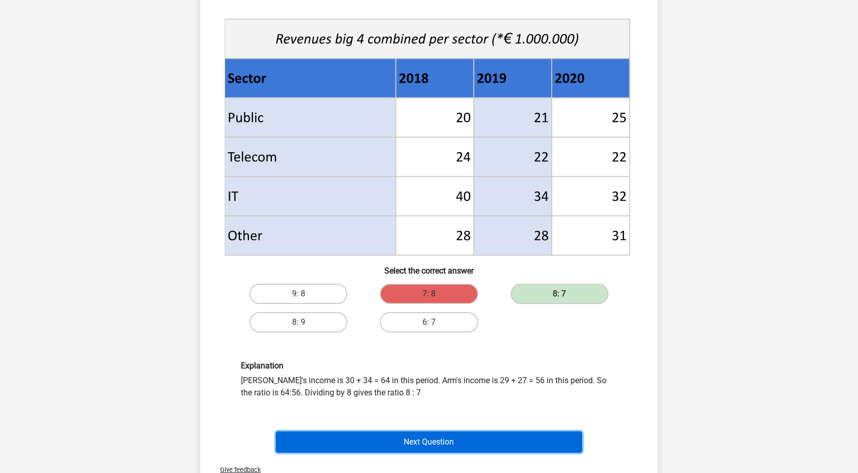
click at [449, 445] on button "Next Question" at bounding box center [429, 441] width 307 height 21
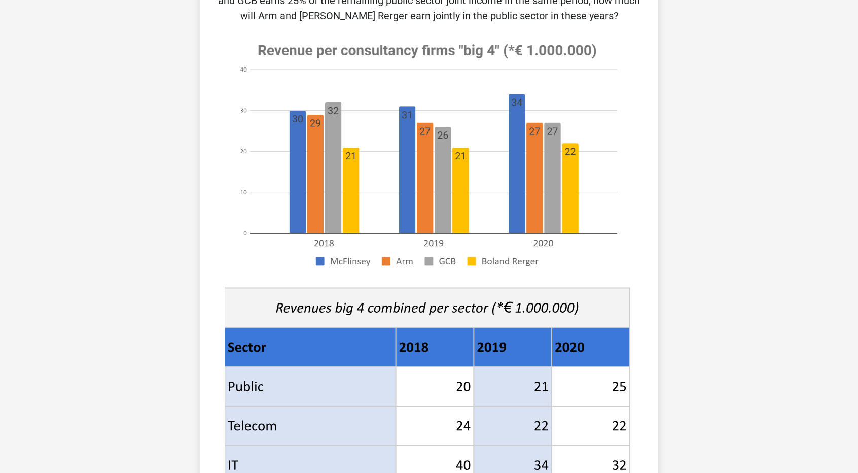
scroll to position [304, 0]
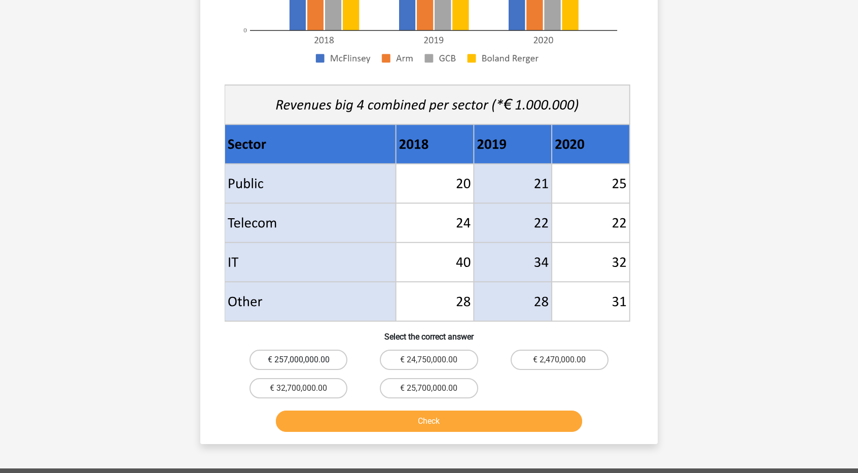
click at [279, 360] on label "€ 257,000,000.00" at bounding box center [298, 359] width 98 height 20
click at [299, 360] on input "€ 257,000,000.00" at bounding box center [302, 363] width 7 height 7
radio input "true"
click at [415, 413] on button "Check" at bounding box center [429, 420] width 307 height 21
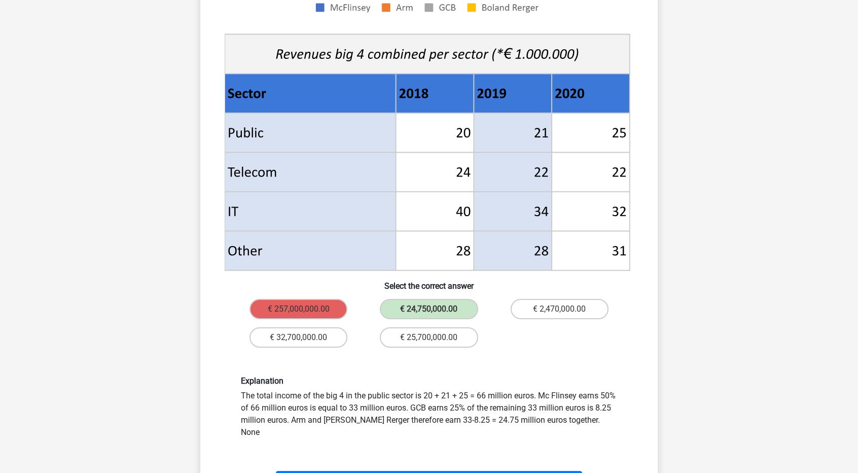
scroll to position [558, 0]
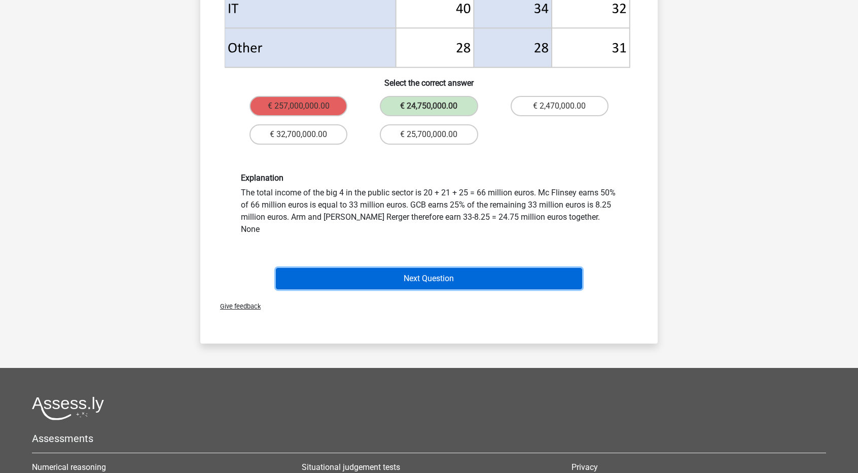
click at [462, 268] on button "Next Question" at bounding box center [429, 278] width 307 height 21
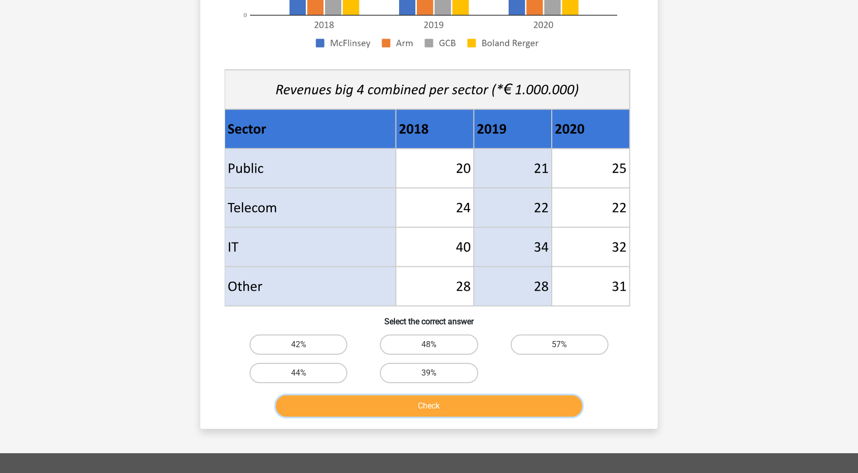
scroll to position [406, 0]
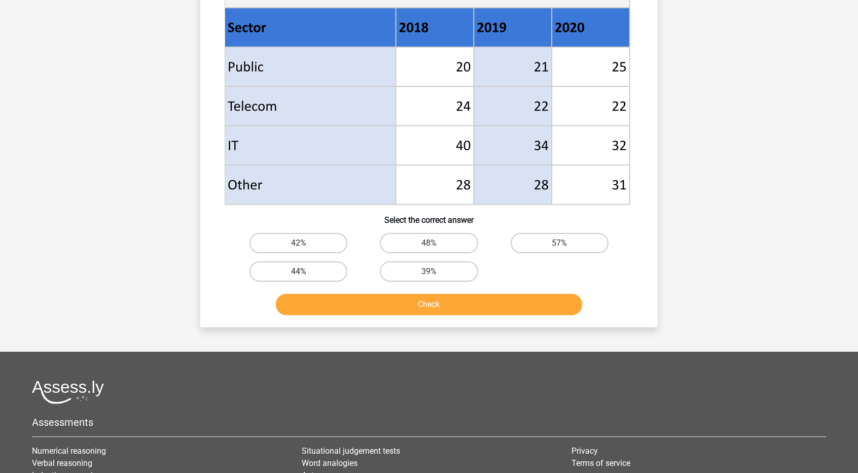
click at [313, 269] on label "44%" at bounding box center [298, 271] width 98 height 20
click at [305, 271] on input "44%" at bounding box center [302, 274] width 7 height 7
radio input "true"
click at [374, 304] on button "Check" at bounding box center [429, 304] width 307 height 21
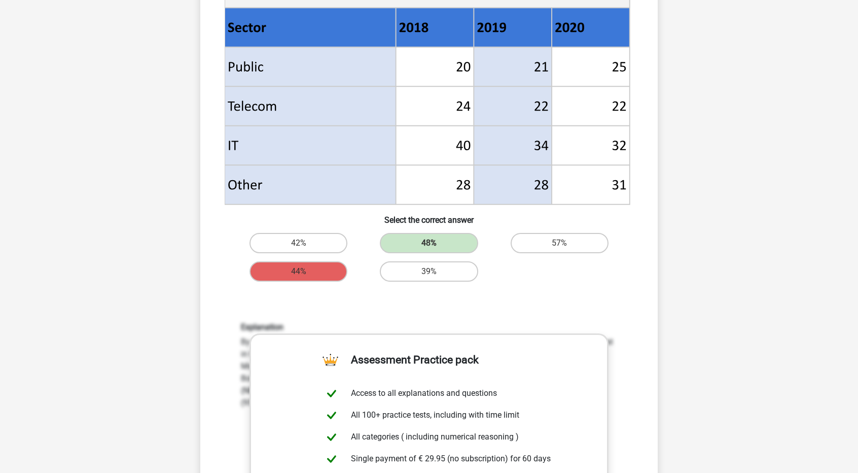
scroll to position [659, 0]
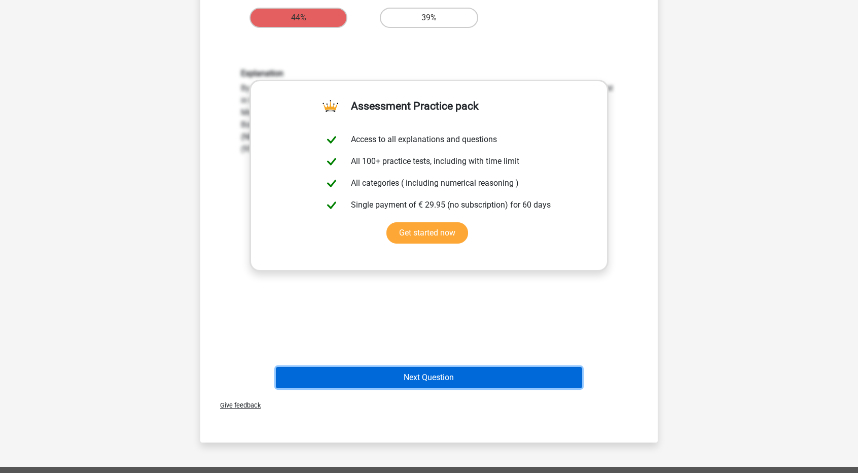
click at [458, 378] on button "Next Question" at bounding box center [429, 377] width 307 height 21
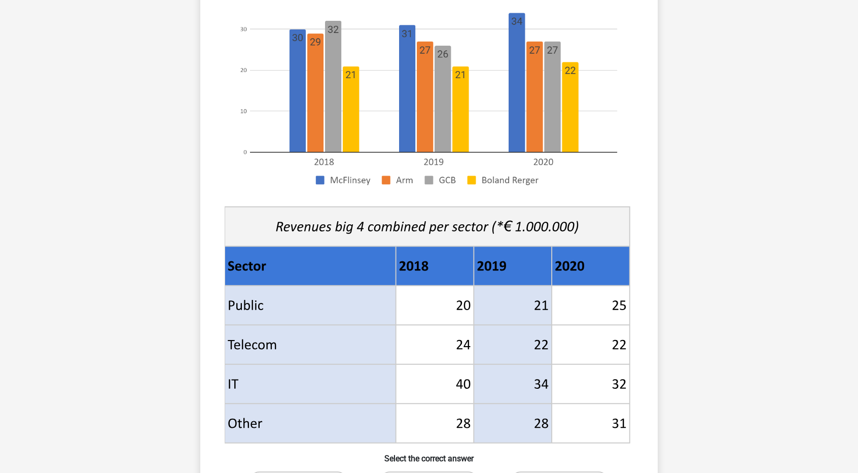
scroll to position [304, 0]
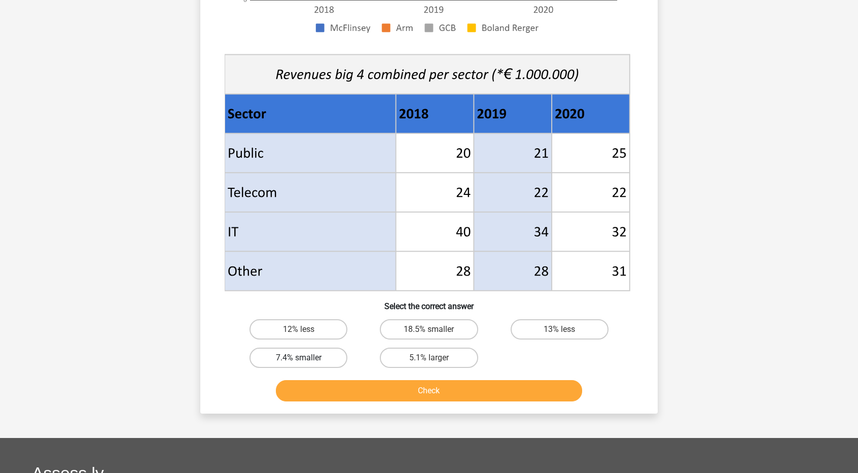
click at [333, 351] on label "7.4% smaller" at bounding box center [298, 357] width 98 height 20
click at [305, 358] on input "7.4% smaller" at bounding box center [302, 361] width 7 height 7
radio input "true"
drag, startPoint x: 405, startPoint y: 384, endPoint x: 472, endPoint y: 375, distance: 68.1
click at [405, 384] on button "Check" at bounding box center [429, 390] width 307 height 21
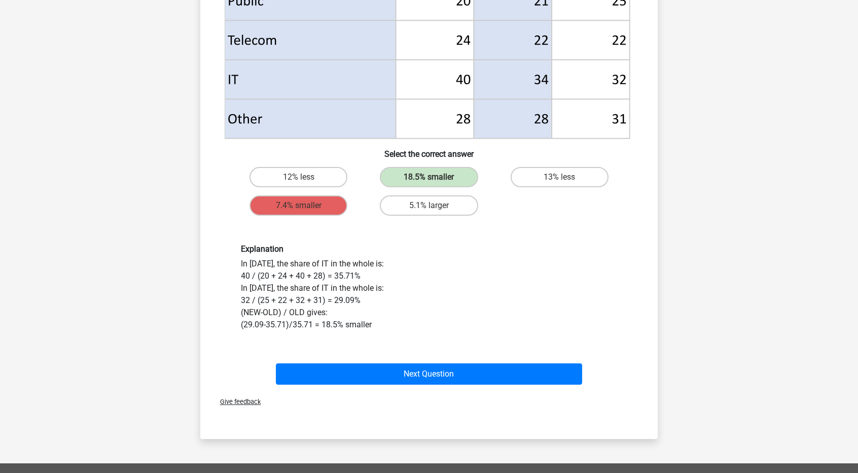
scroll to position [558, 0]
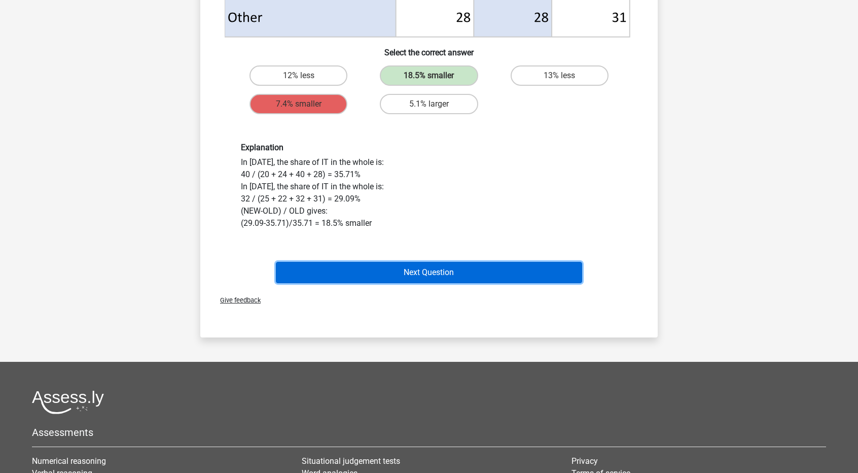
click at [468, 265] on button "Next Question" at bounding box center [429, 272] width 307 height 21
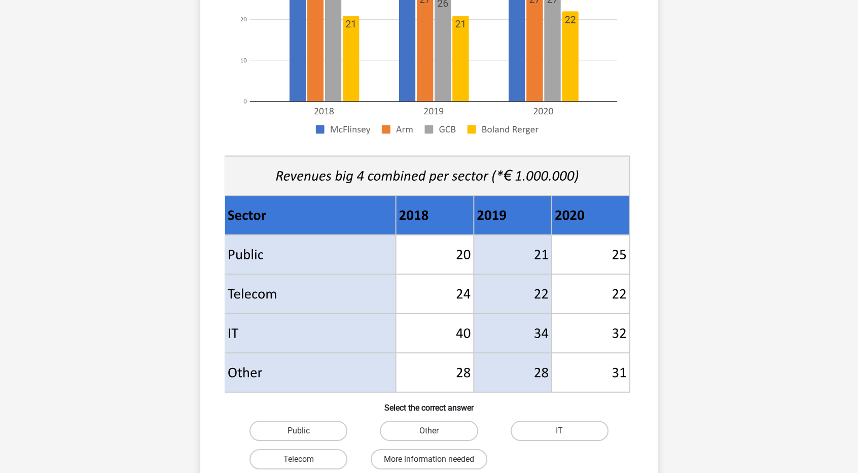
scroll to position [254, 0]
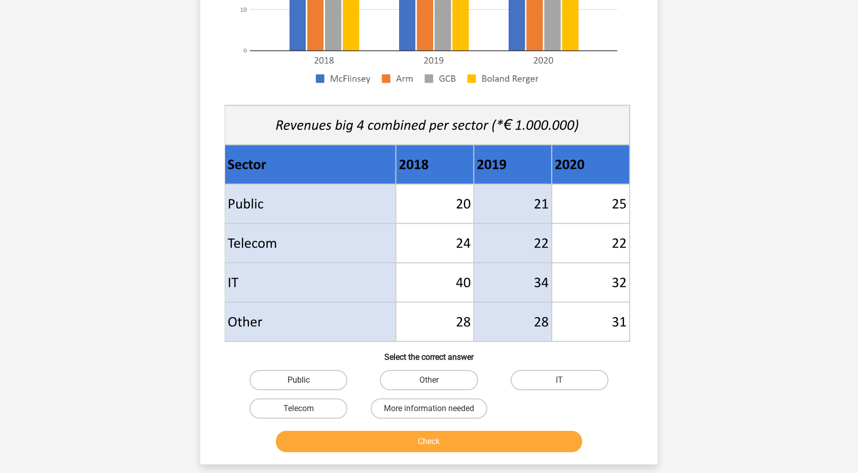
click at [307, 381] on label "Public" at bounding box center [298, 380] width 98 height 20
click at [305, 381] on input "Public" at bounding box center [302, 383] width 7 height 7
radio input "true"
click at [400, 438] on button "Check" at bounding box center [429, 441] width 307 height 21
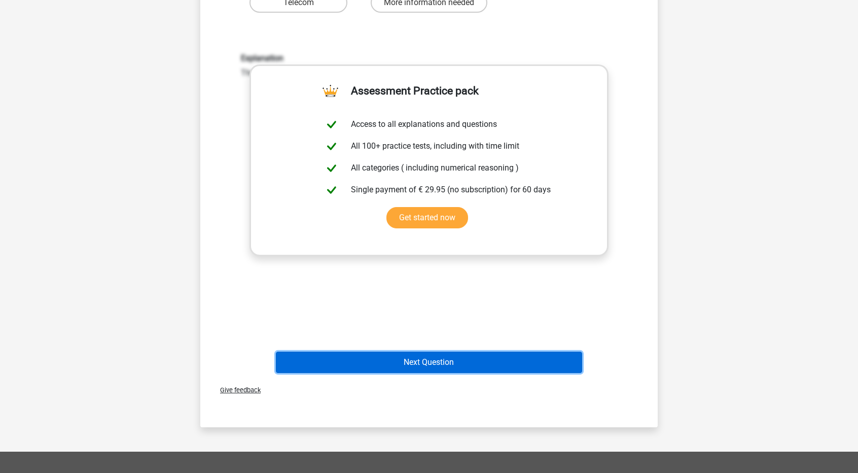
click at [460, 372] on button "Next Question" at bounding box center [429, 361] width 307 height 21
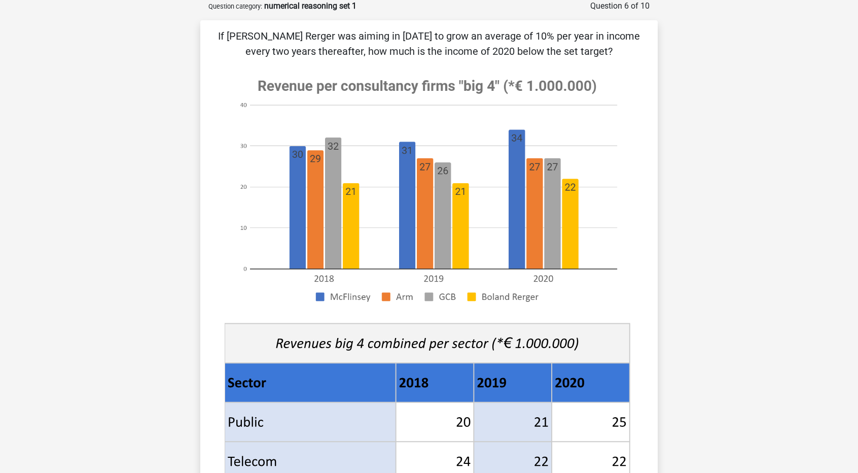
scroll to position [0, 0]
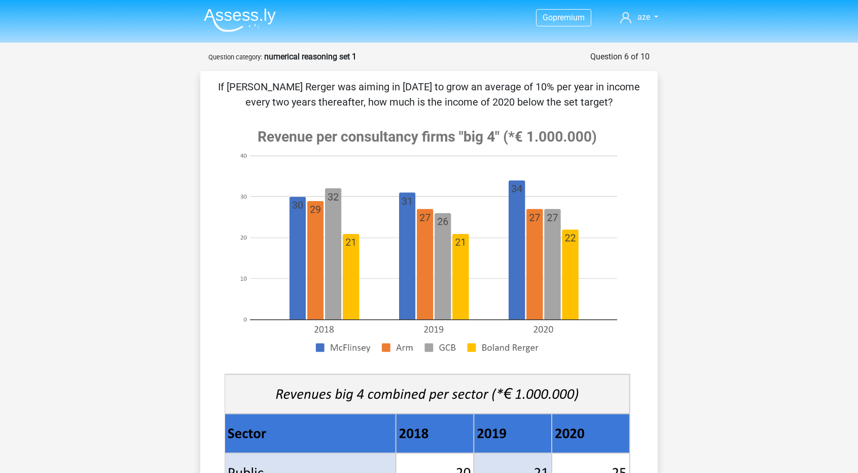
click at [240, 17] on img at bounding box center [240, 20] width 72 height 24
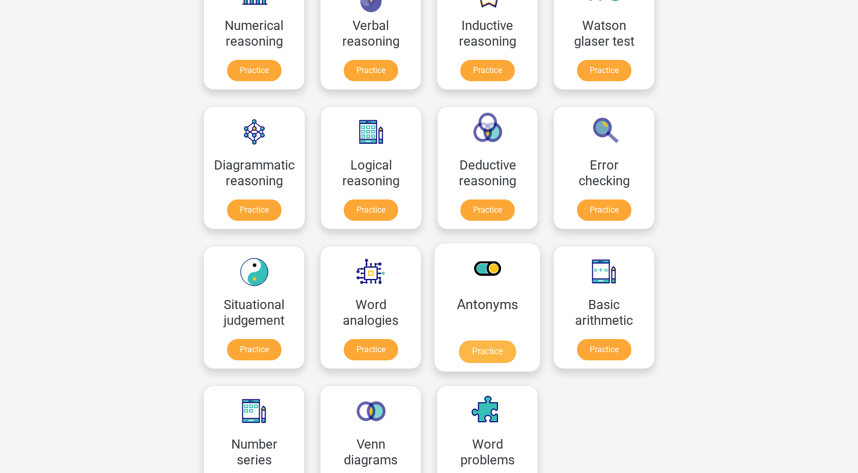
scroll to position [101, 0]
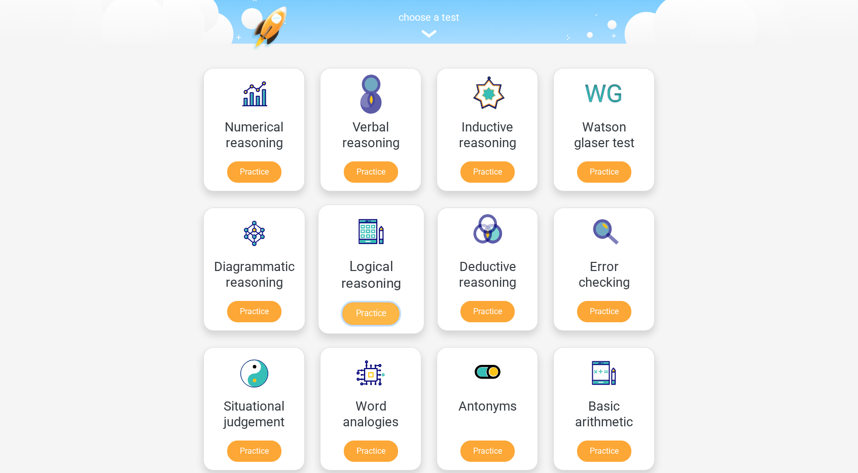
click at [372, 307] on link "Practice" at bounding box center [371, 313] width 57 height 22
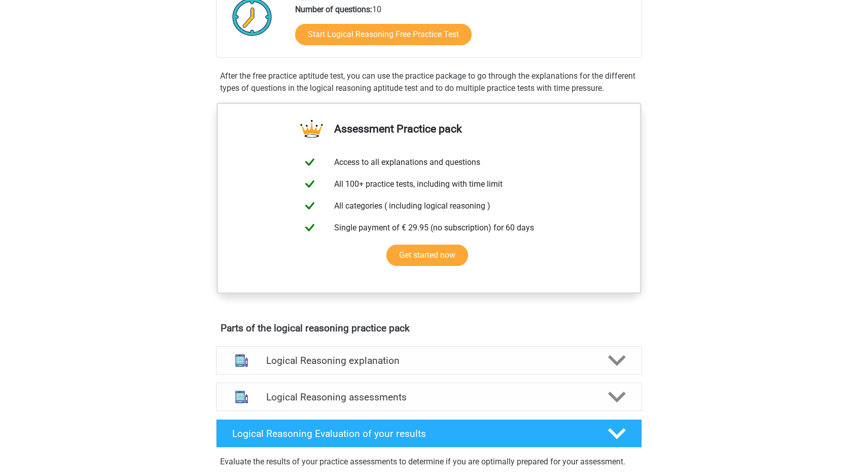
scroll to position [355, 0]
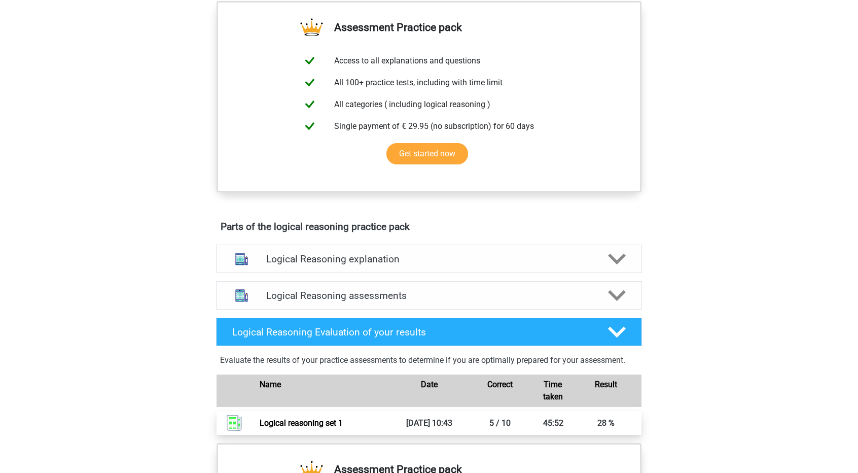
click at [343, 427] on link "Logical reasoning set 1" at bounding box center [301, 423] width 83 height 10
